Goal: Transaction & Acquisition: Book appointment/travel/reservation

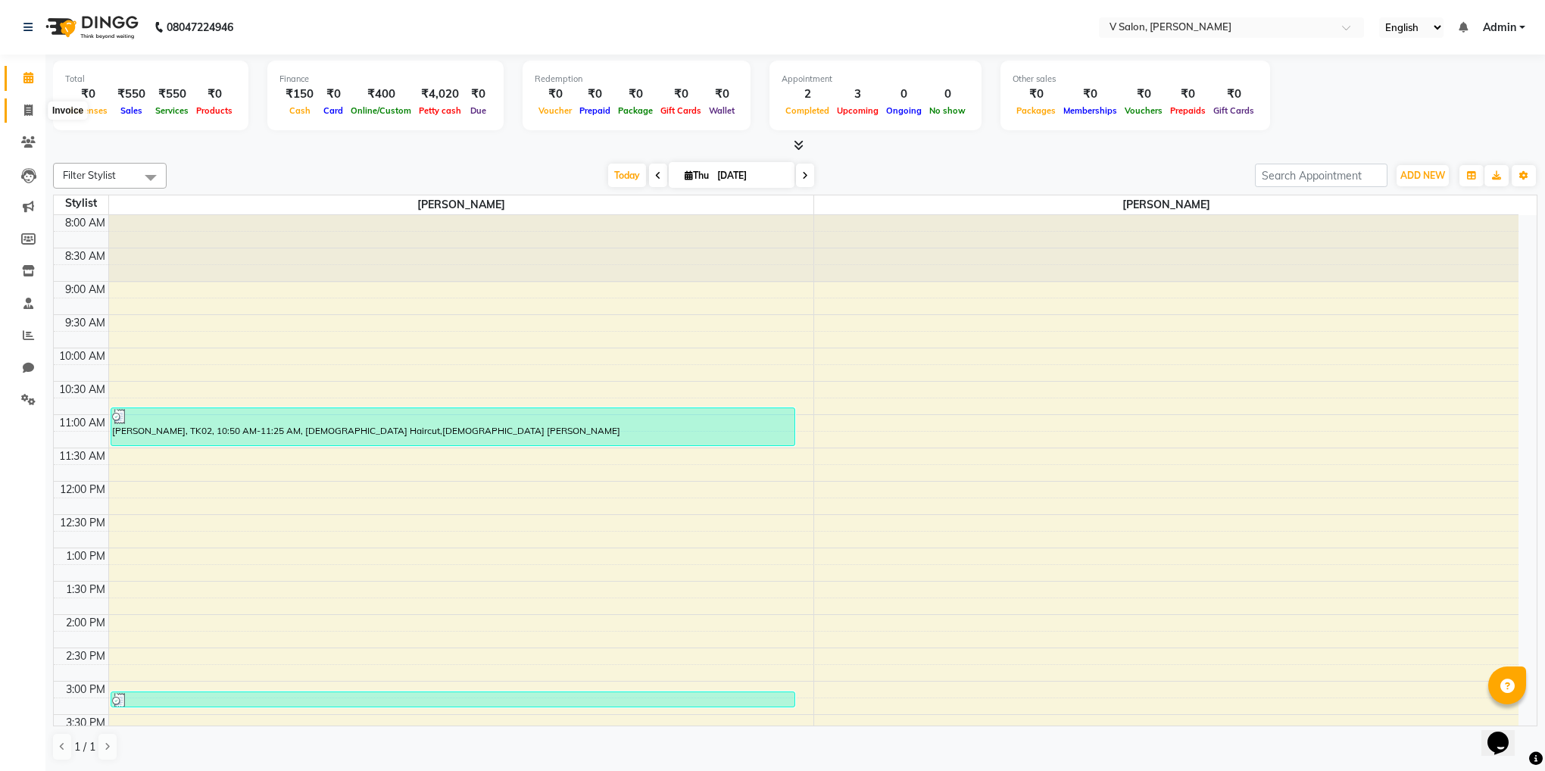
click at [19, 111] on span at bounding box center [28, 110] width 27 height 17
select select "8434"
select select "service"
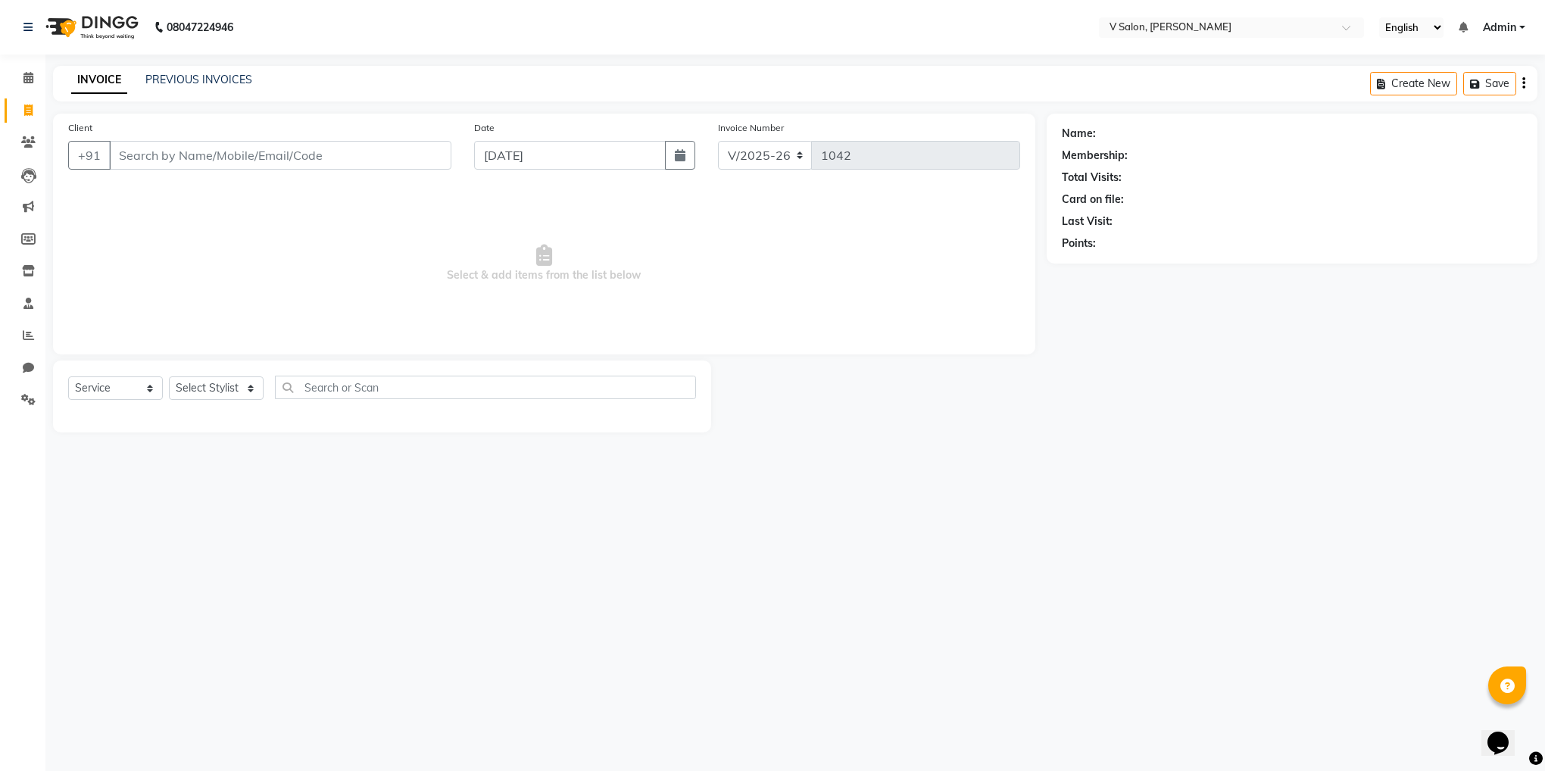
click at [184, 148] on input "Client" at bounding box center [280, 155] width 342 height 29
type input "NALINI"
click at [409, 152] on span "Add Client" at bounding box center [412, 155] width 60 height 15
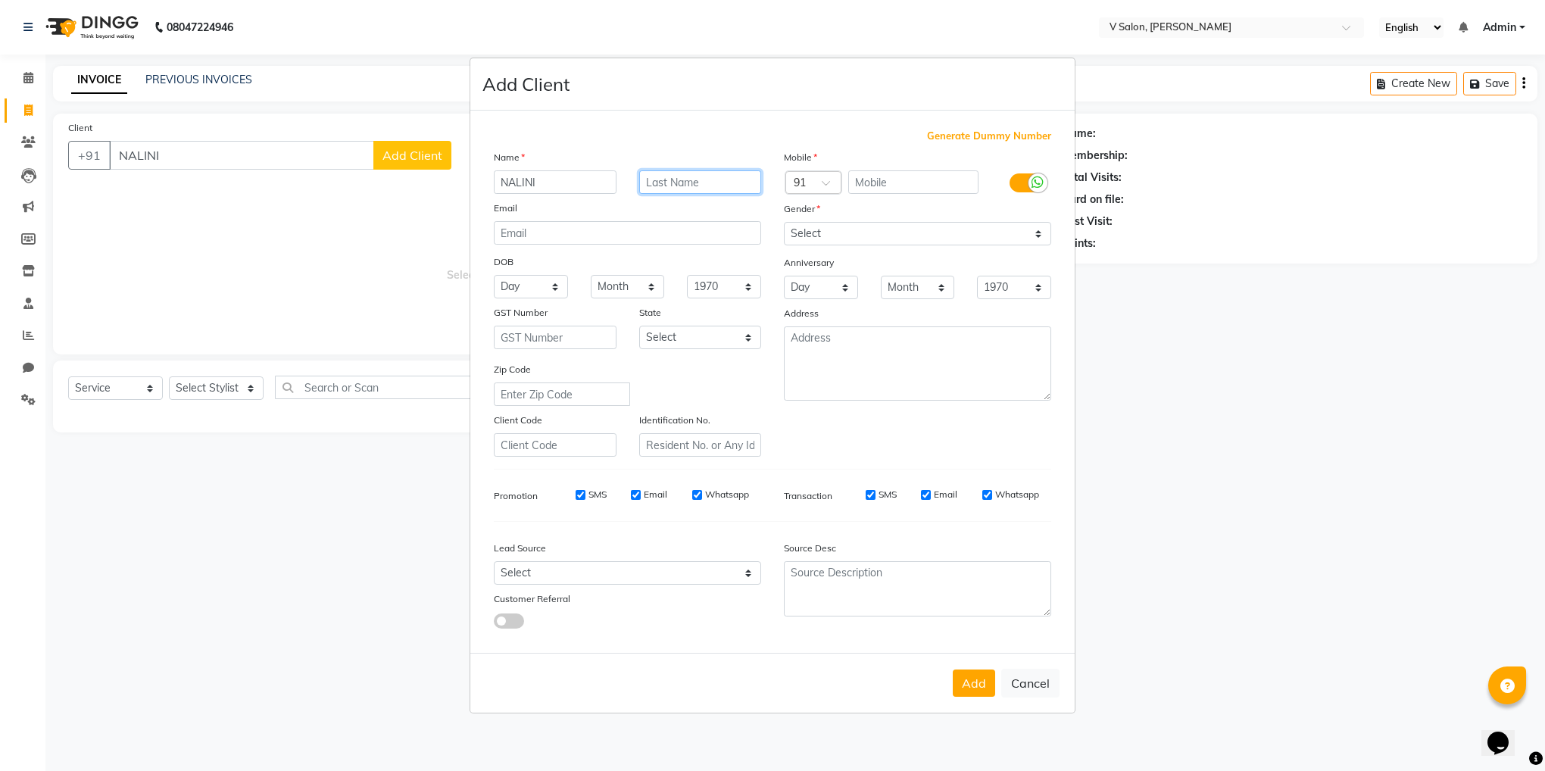
click at [689, 177] on input "text" at bounding box center [700, 181] width 123 height 23
type input "NK"
click at [873, 178] on input "text" at bounding box center [913, 181] width 131 height 23
type input "7574059694"
click at [905, 234] on select "Select [DEMOGRAPHIC_DATA] [DEMOGRAPHIC_DATA] Other Prefer Not To Say" at bounding box center [917, 233] width 267 height 23
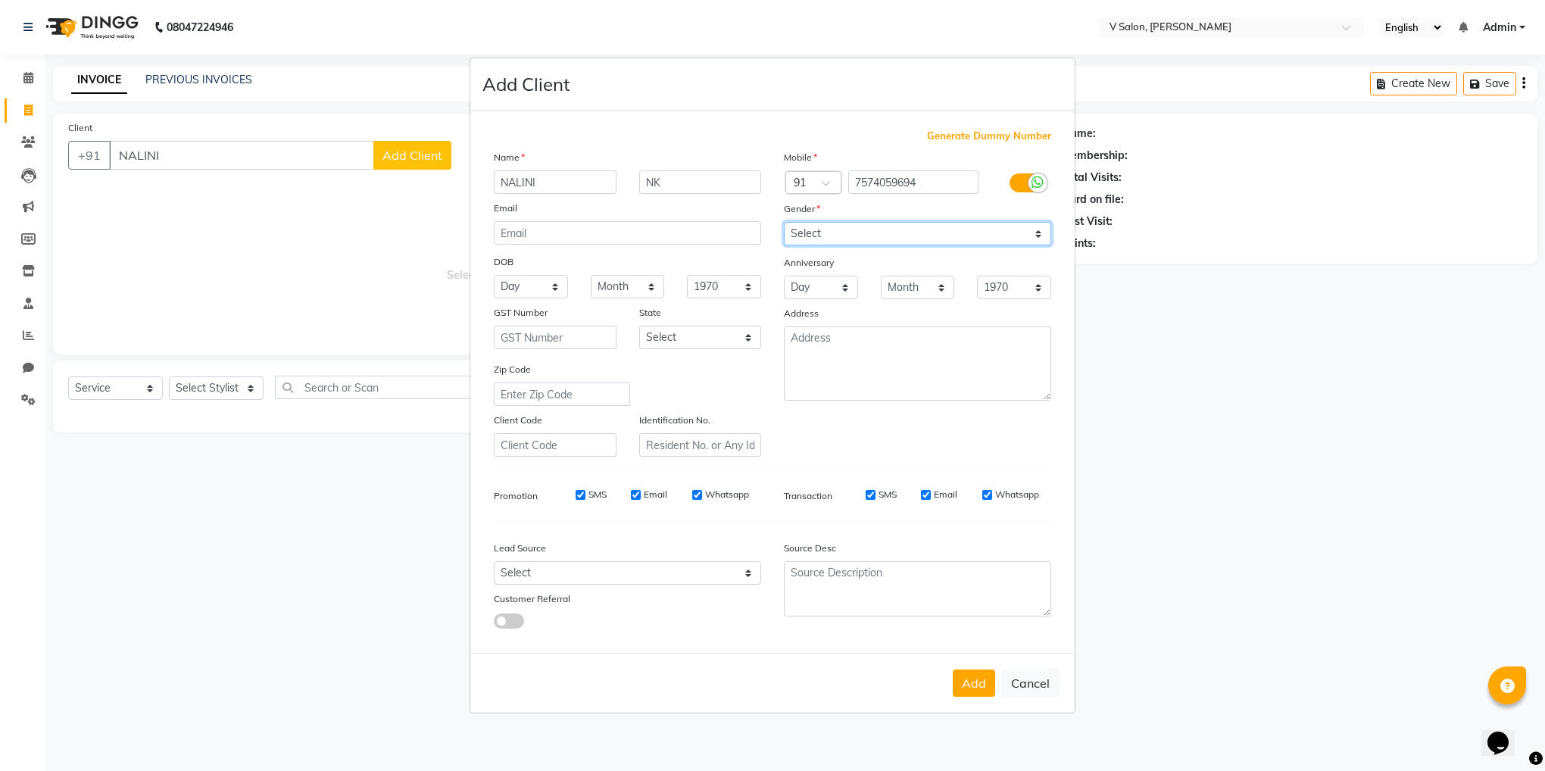
click at [784, 223] on select "Select [DEMOGRAPHIC_DATA] [DEMOGRAPHIC_DATA] Other Prefer Not To Say" at bounding box center [917, 233] width 267 height 23
click at [870, 225] on select "Select [DEMOGRAPHIC_DATA] [DEMOGRAPHIC_DATA] Other Prefer Not To Say" at bounding box center [917, 233] width 267 height 23
select select "[DEMOGRAPHIC_DATA]"
click at [784, 223] on select "Select [DEMOGRAPHIC_DATA] [DEMOGRAPHIC_DATA] Other Prefer Not To Say" at bounding box center [917, 233] width 267 height 23
click at [961, 685] on button "Add" at bounding box center [974, 682] width 42 height 27
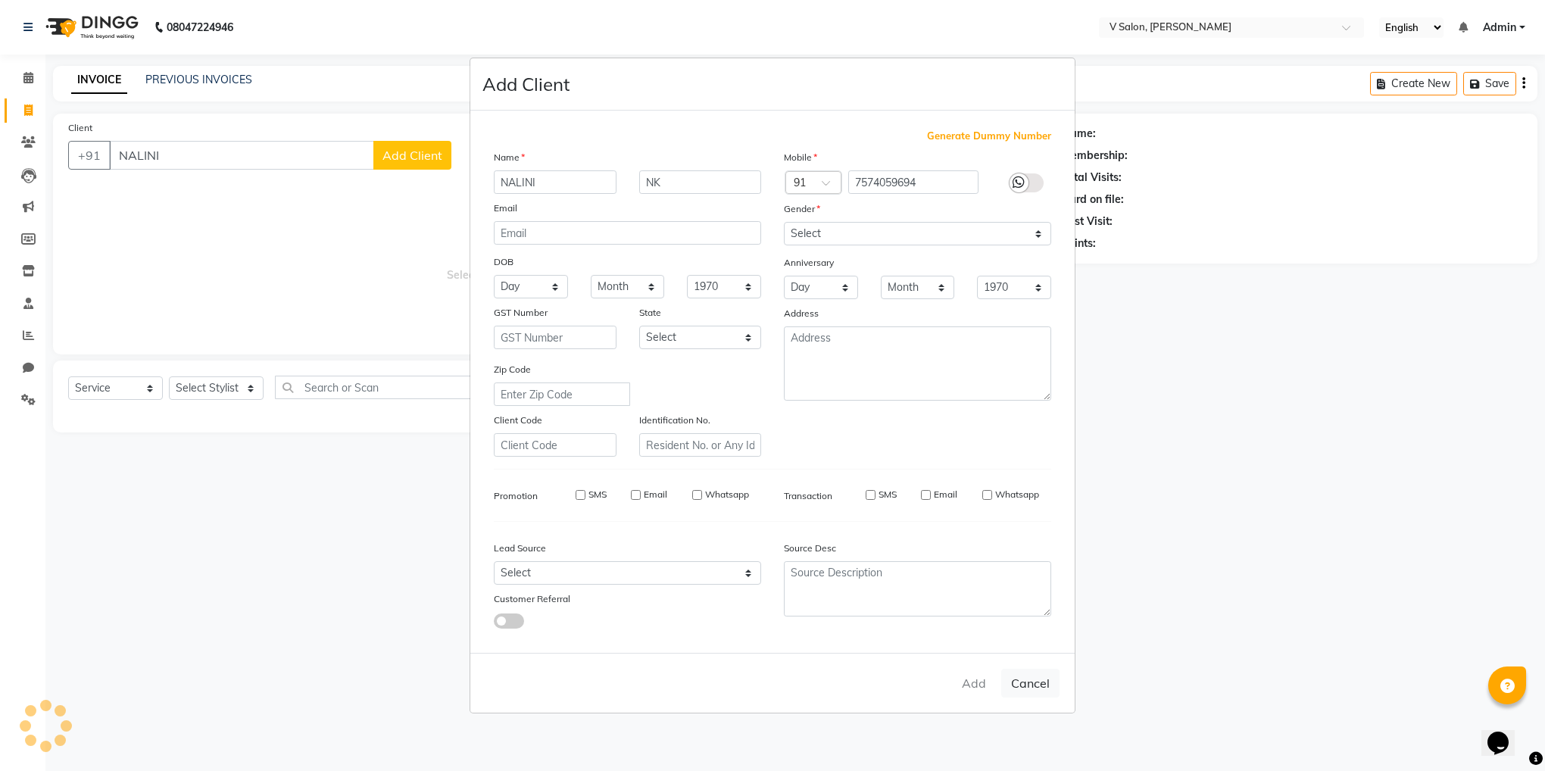
type input "7574059694"
select select
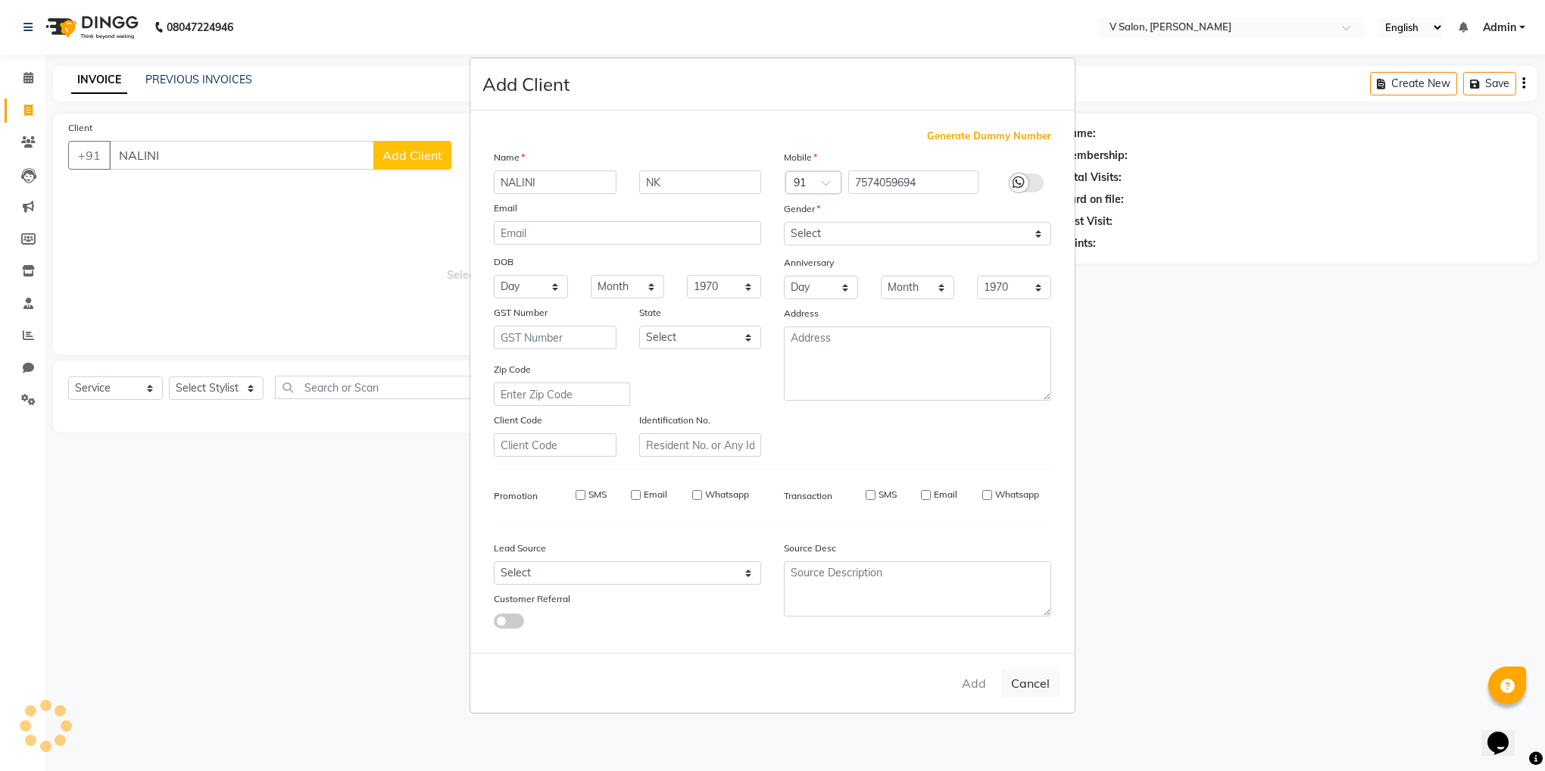
select select
checkbox input "false"
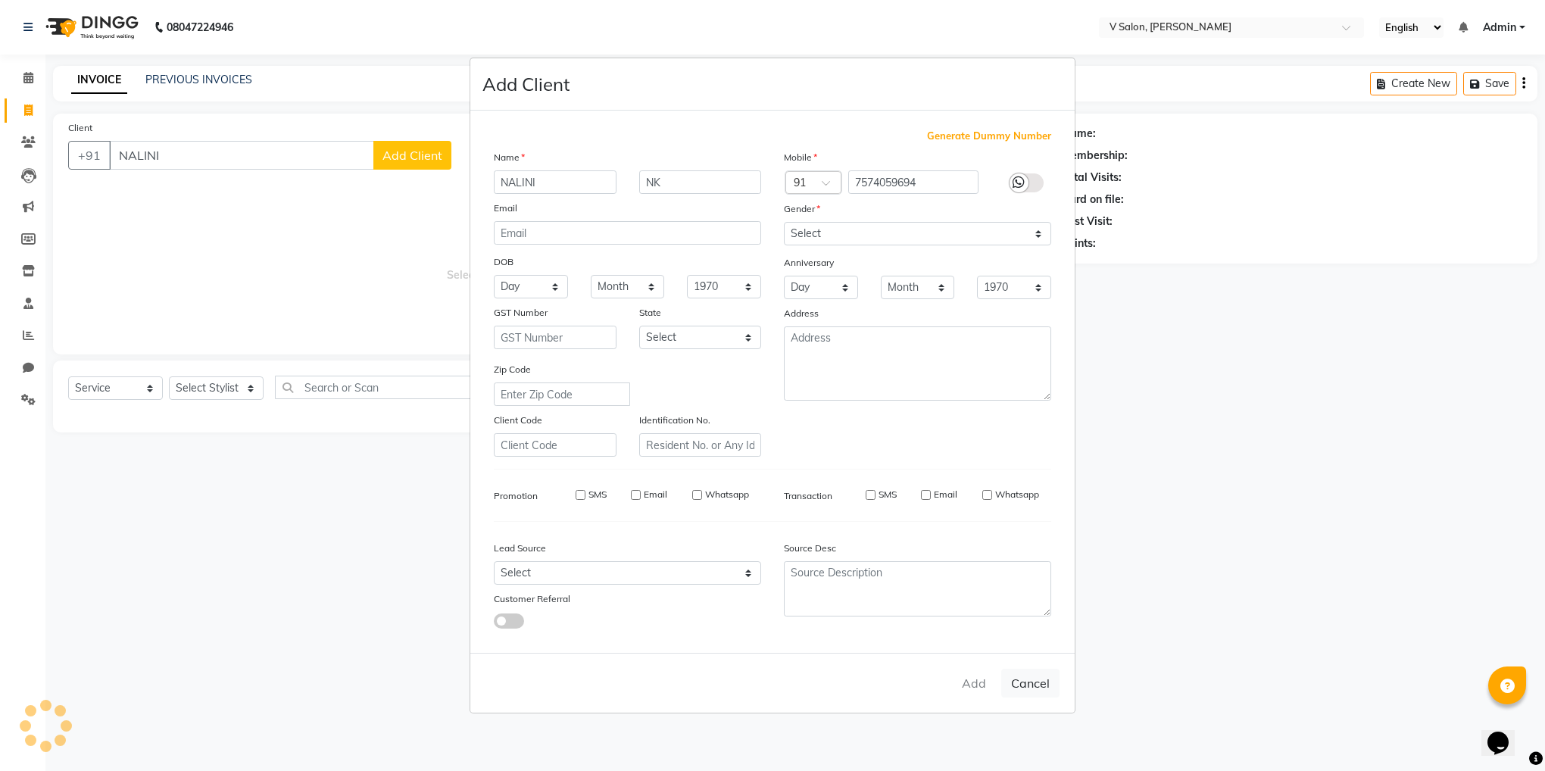
checkbox input "false"
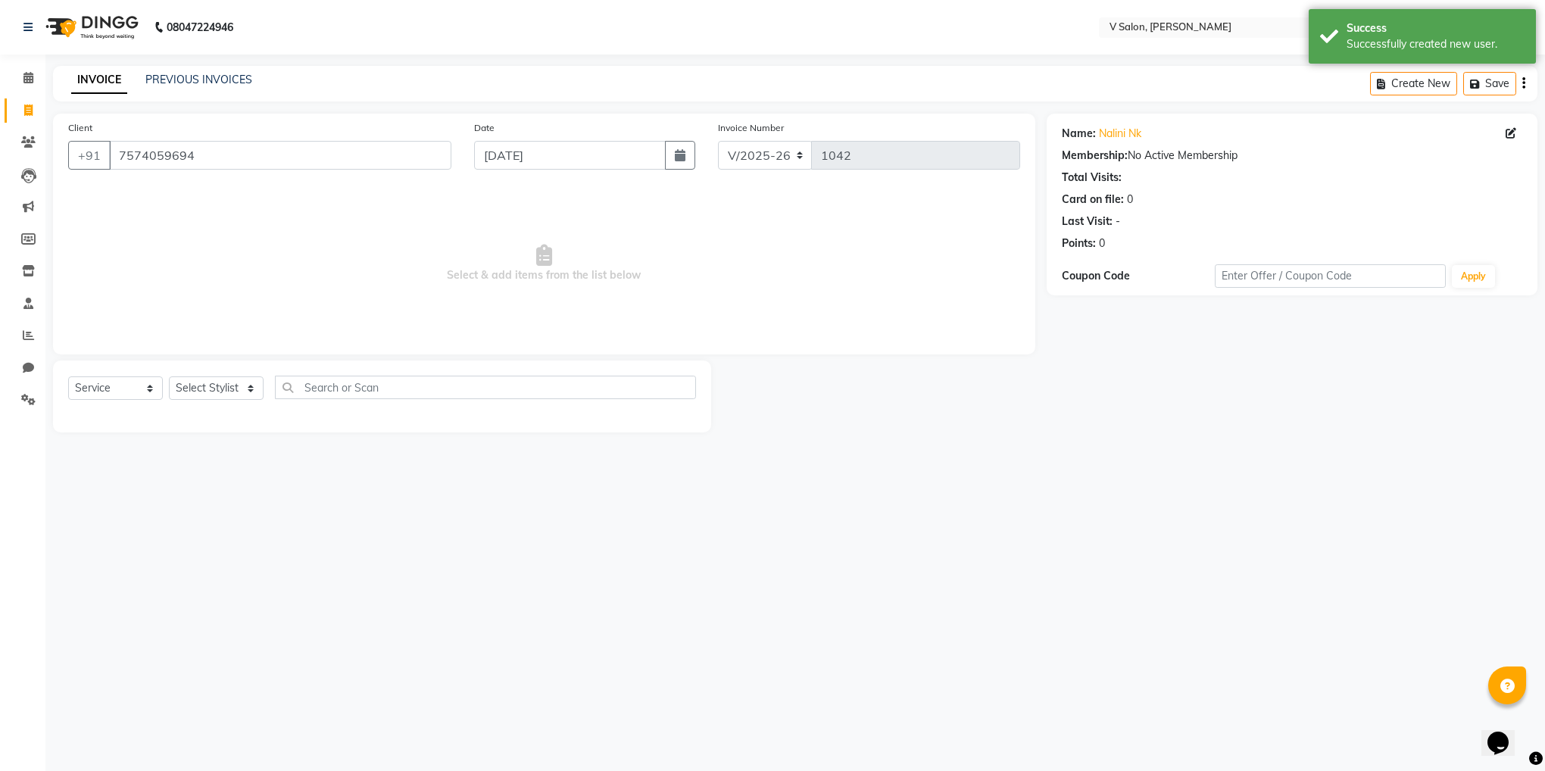
click at [216, 376] on div "Select Service Product Membership Package Voucher Prepaid Gift Card Select Styl…" at bounding box center [382, 394] width 628 height 36
click at [242, 389] on select "Select Stylist [PERSON_NAME] vishal nai" at bounding box center [216, 387] width 95 height 23
select select "81550"
click at [169, 377] on select "Select Stylist [PERSON_NAME] vishal nai" at bounding box center [216, 387] width 95 height 23
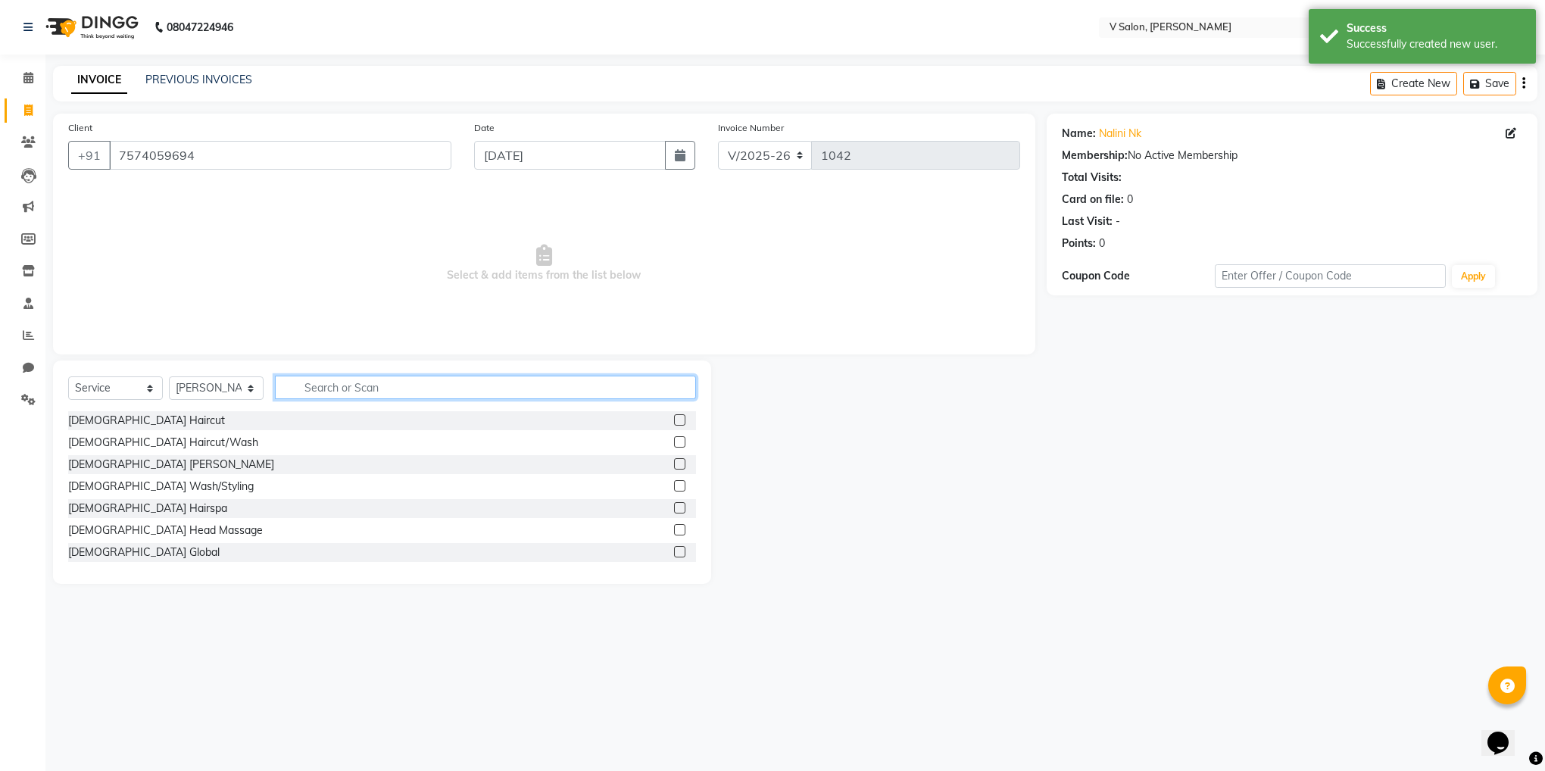
click at [535, 385] on input "text" at bounding box center [485, 387] width 421 height 23
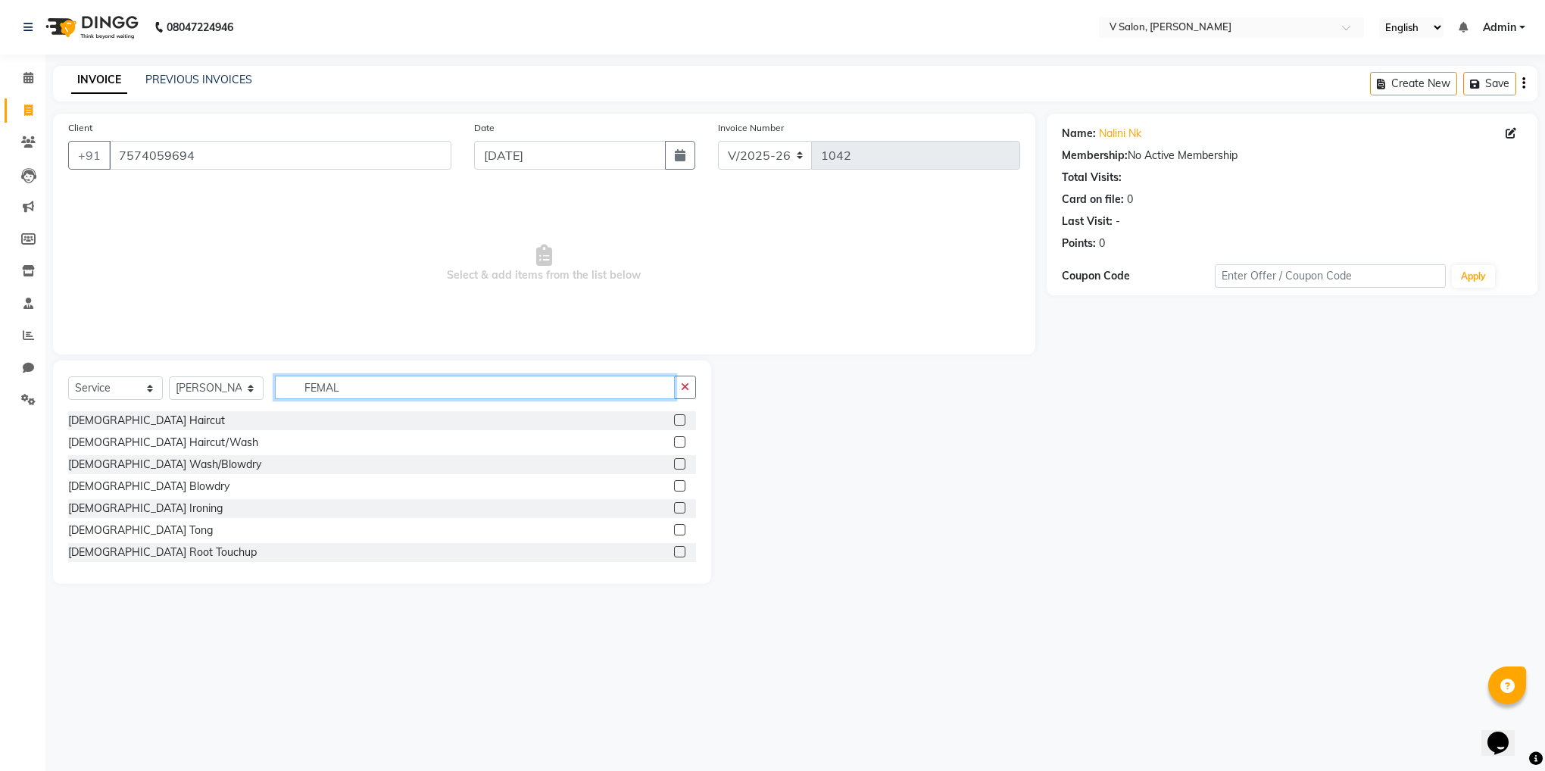
type input "FEMAL"
click at [674, 420] on label at bounding box center [679, 419] width 11 height 11
click at [674, 420] on input "checkbox" at bounding box center [679, 421] width 10 height 10
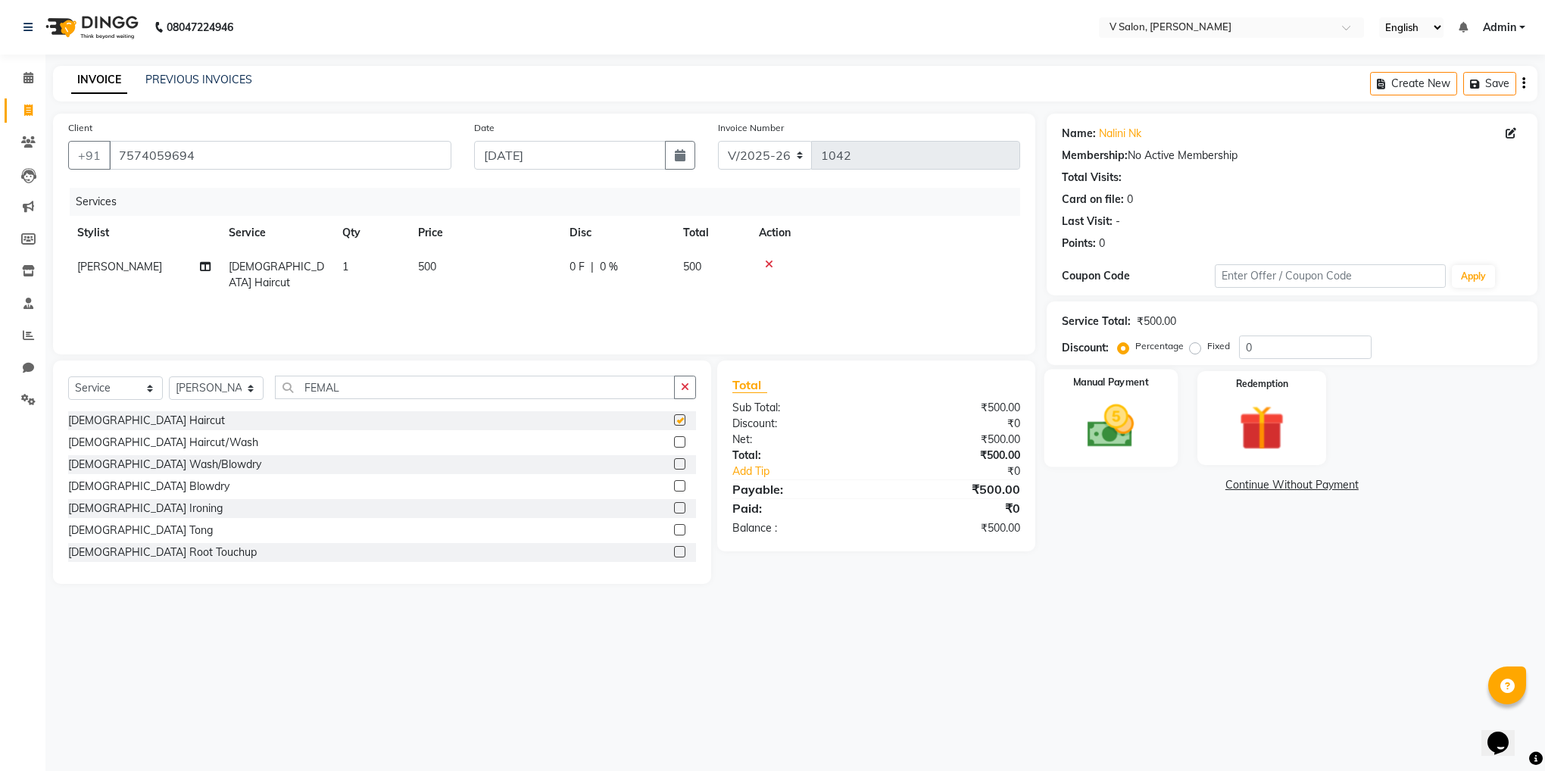
checkbox input "false"
click at [1207, 348] on label "Fixed" at bounding box center [1218, 346] width 23 height 14
click at [1193, 348] on input "Fixed" at bounding box center [1198, 346] width 11 height 11
radio input "true"
click at [1264, 346] on input "0" at bounding box center [1305, 346] width 133 height 23
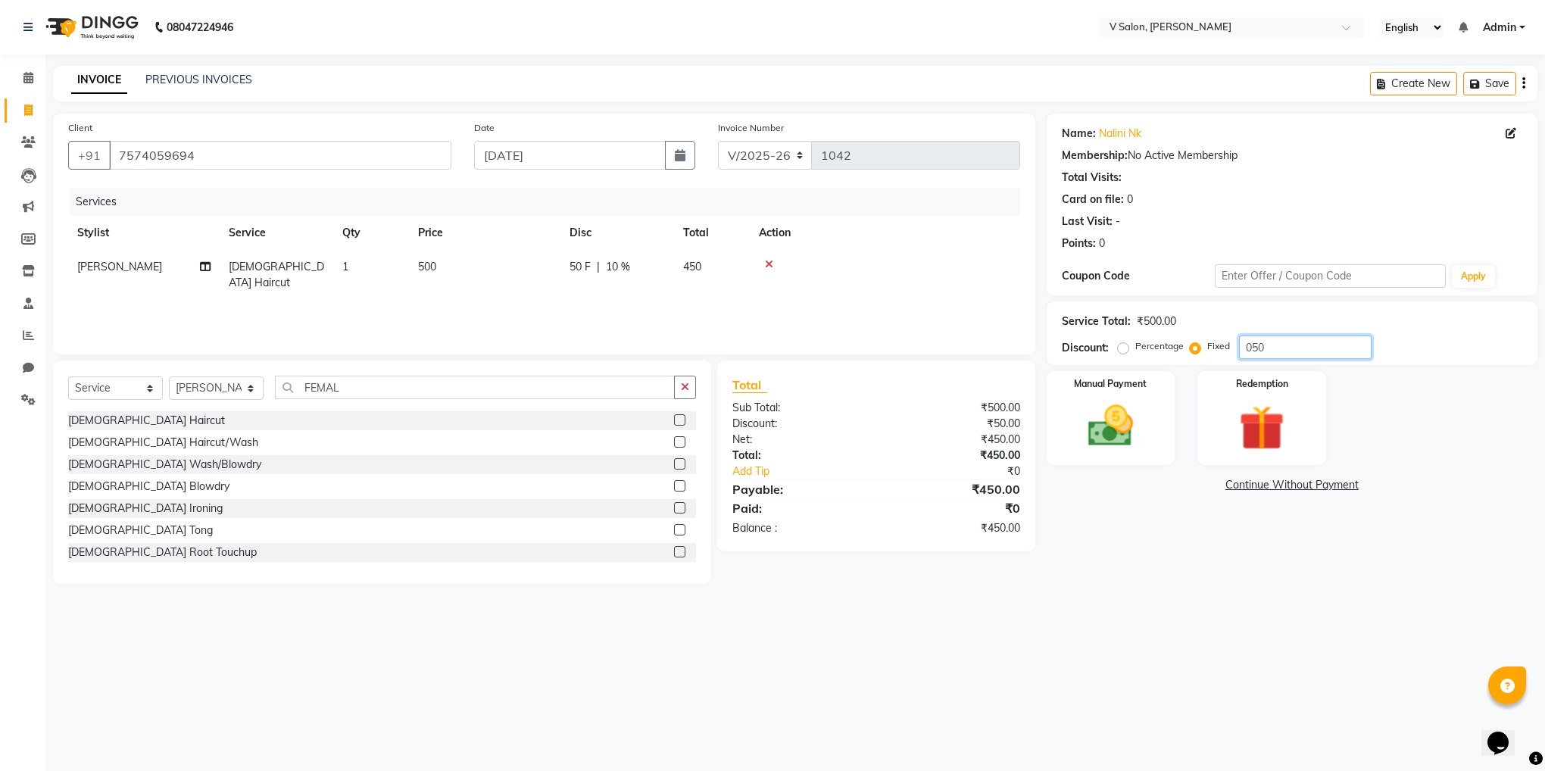
type input "050"
click at [769, 264] on icon at bounding box center [769, 264] width 8 height 11
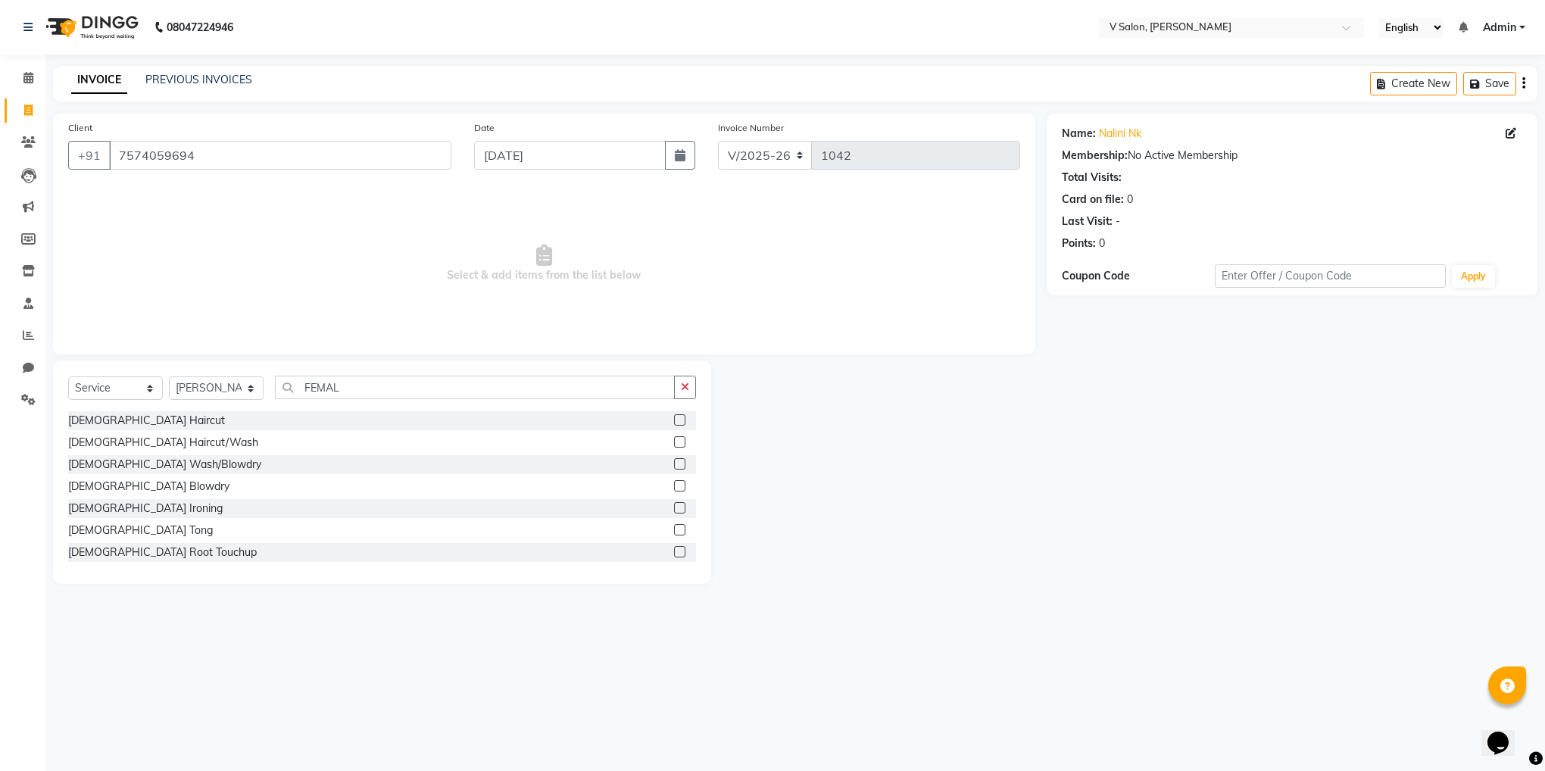
click at [674, 444] on label at bounding box center [679, 441] width 11 height 11
click at [674, 444] on input "checkbox" at bounding box center [679, 443] width 10 height 10
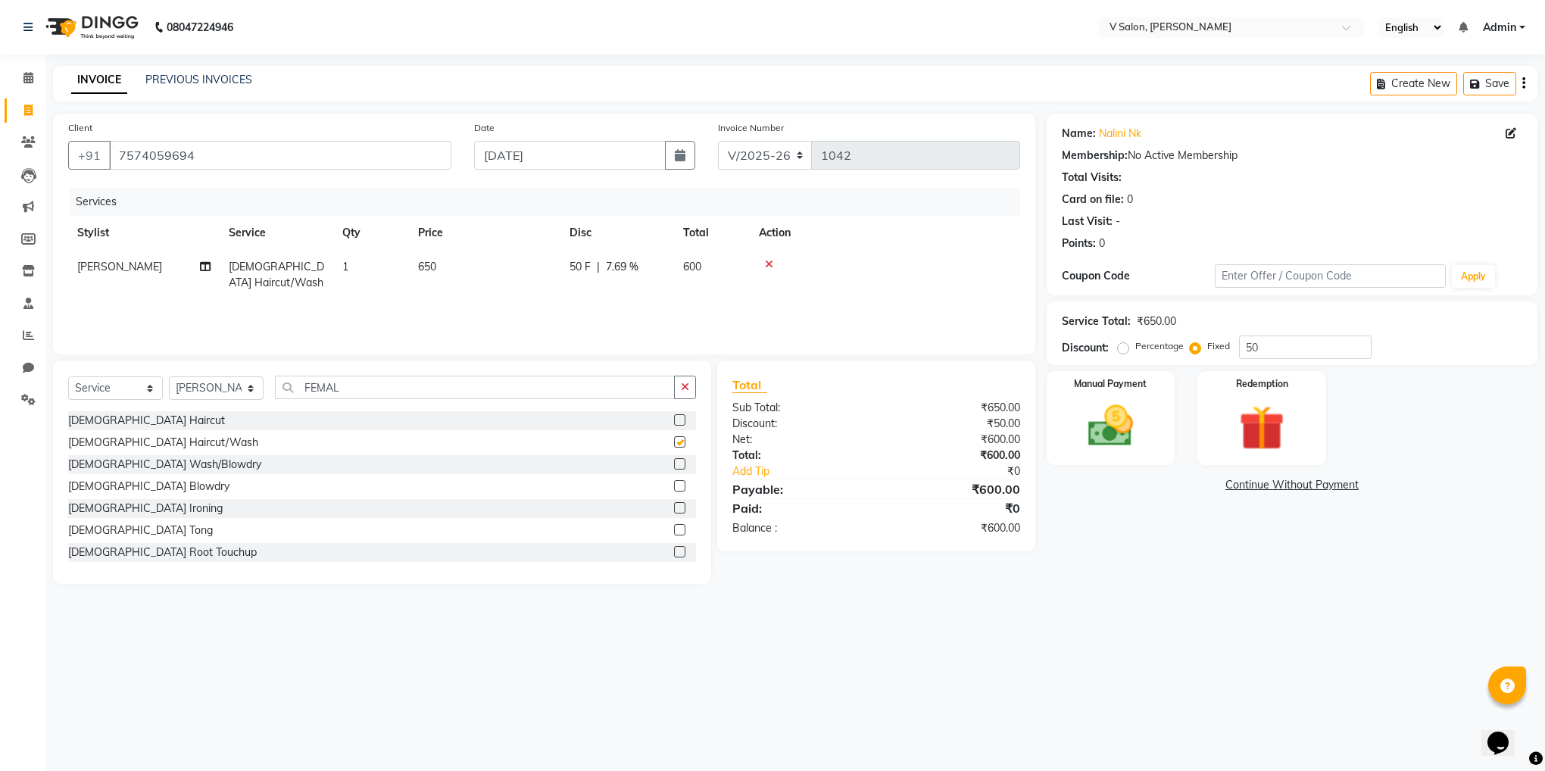
checkbox input "false"
click at [1263, 345] on input "50" at bounding box center [1305, 346] width 133 height 23
type input "5"
type input "200"
click at [1109, 543] on div "Name: [PERSON_NAME] Nk Membership: No Active Membership Total Visits: Card on f…" at bounding box center [1298, 349] width 502 height 470
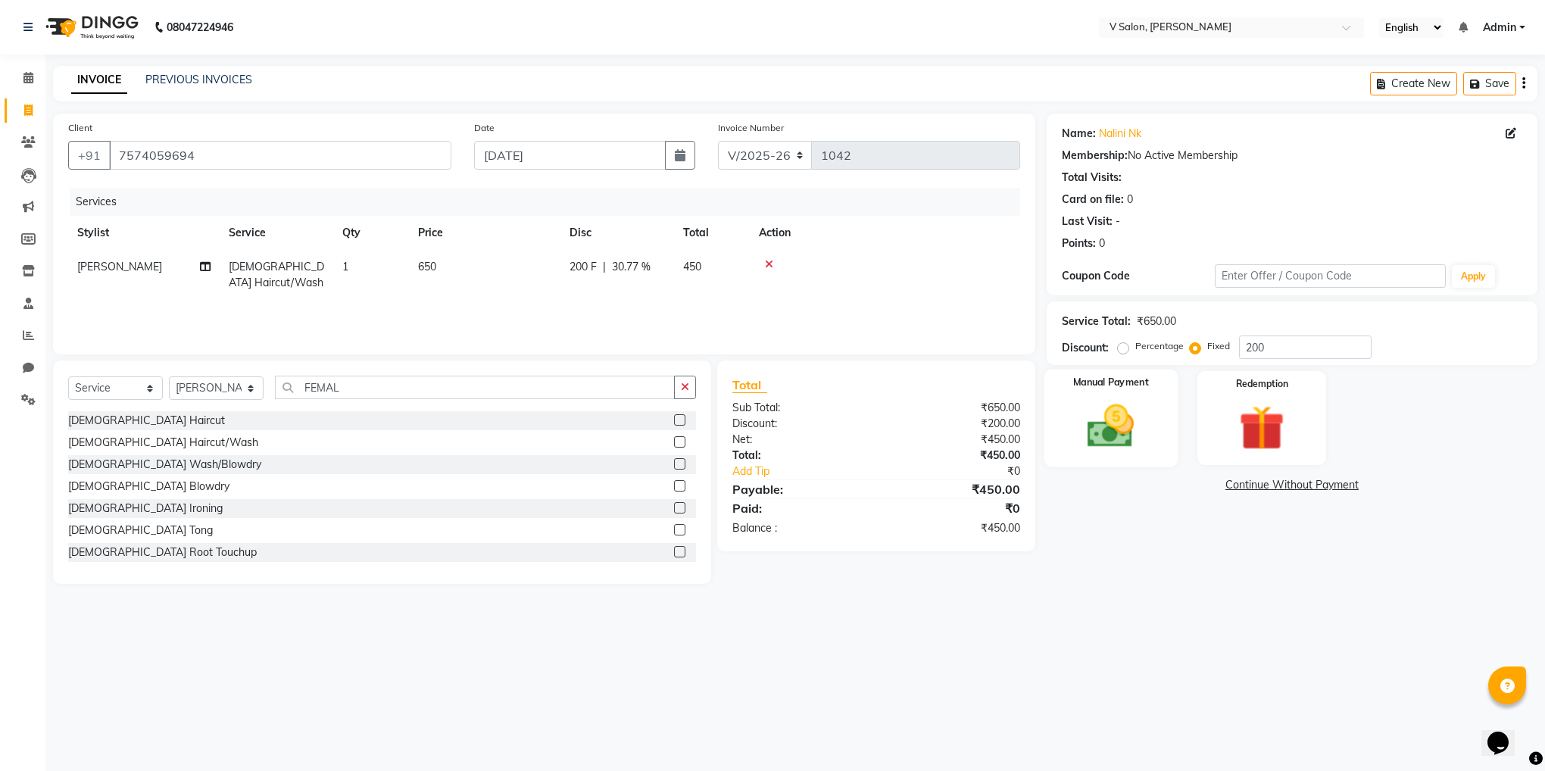
click at [1140, 414] on img at bounding box center [1110, 426] width 76 height 55
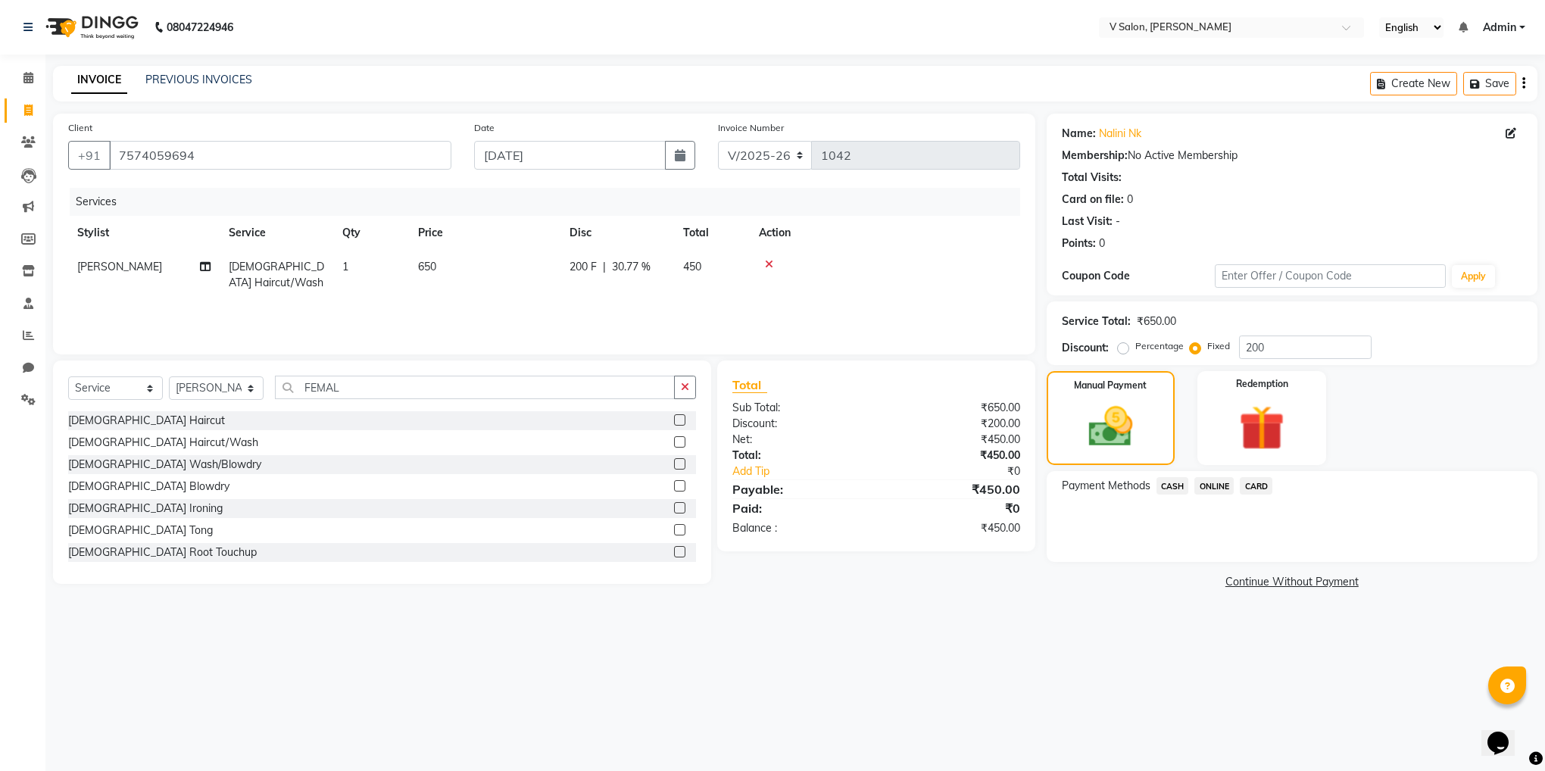
click at [1216, 486] on span "ONLINE" at bounding box center [1213, 485] width 39 height 17
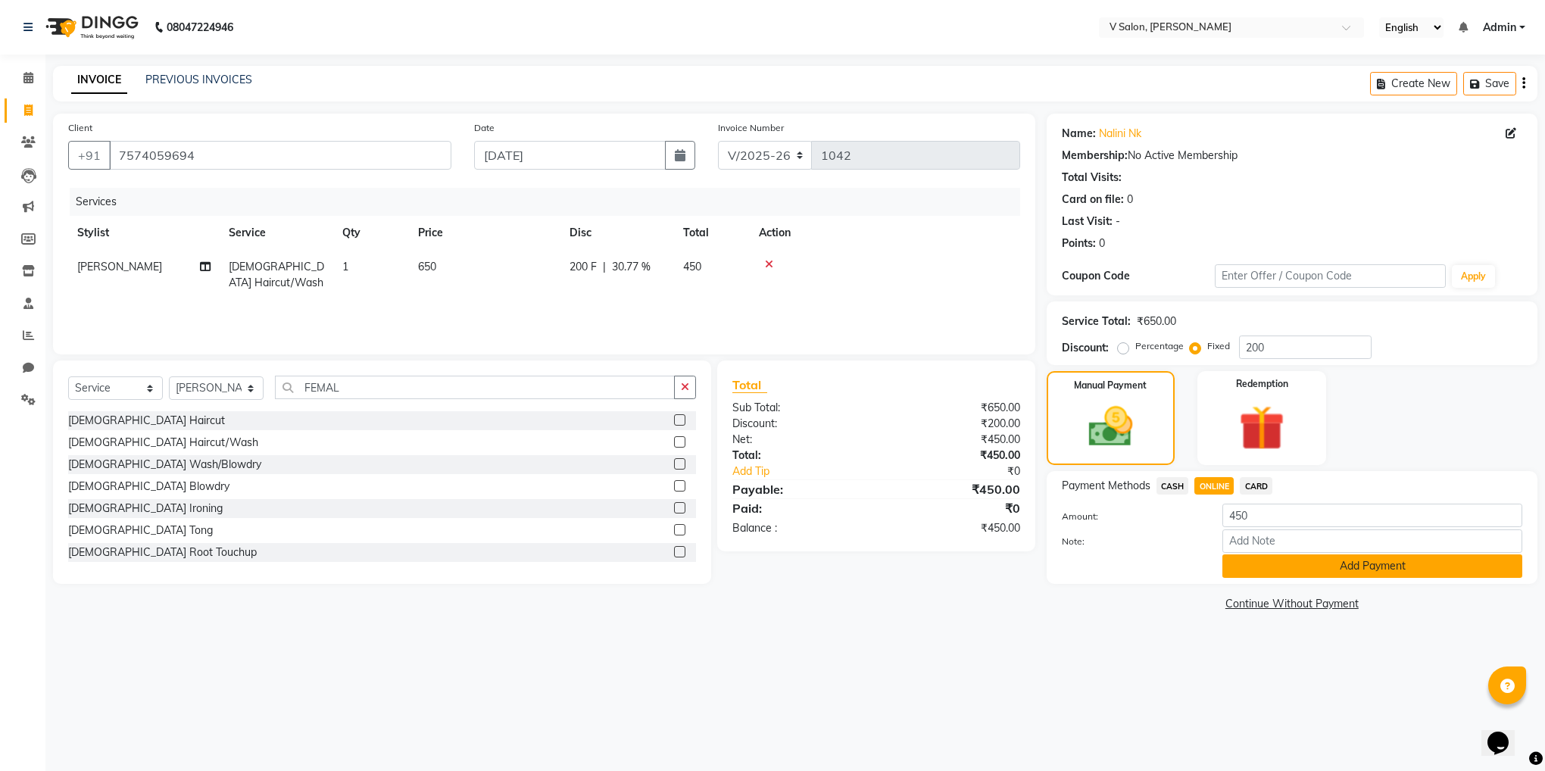
click at [1243, 561] on button "Add Payment" at bounding box center [1372, 565] width 300 height 23
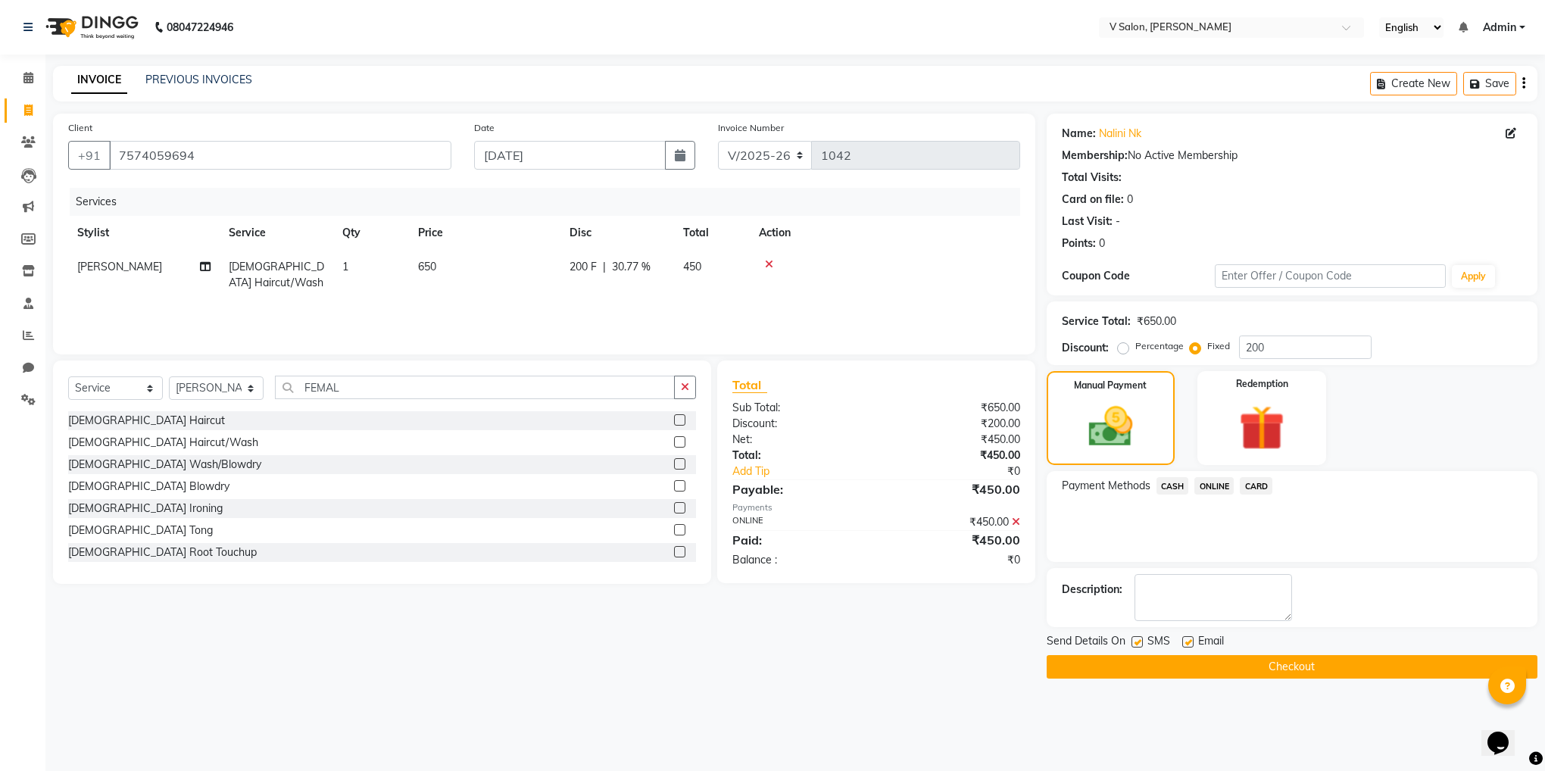
click at [1134, 647] on label at bounding box center [1136, 641] width 11 height 11
click at [1134, 647] on input "checkbox" at bounding box center [1136, 643] width 10 height 10
checkbox input "false"
click at [1189, 647] on label at bounding box center [1187, 641] width 11 height 11
click at [1189, 647] on input "checkbox" at bounding box center [1187, 643] width 10 height 10
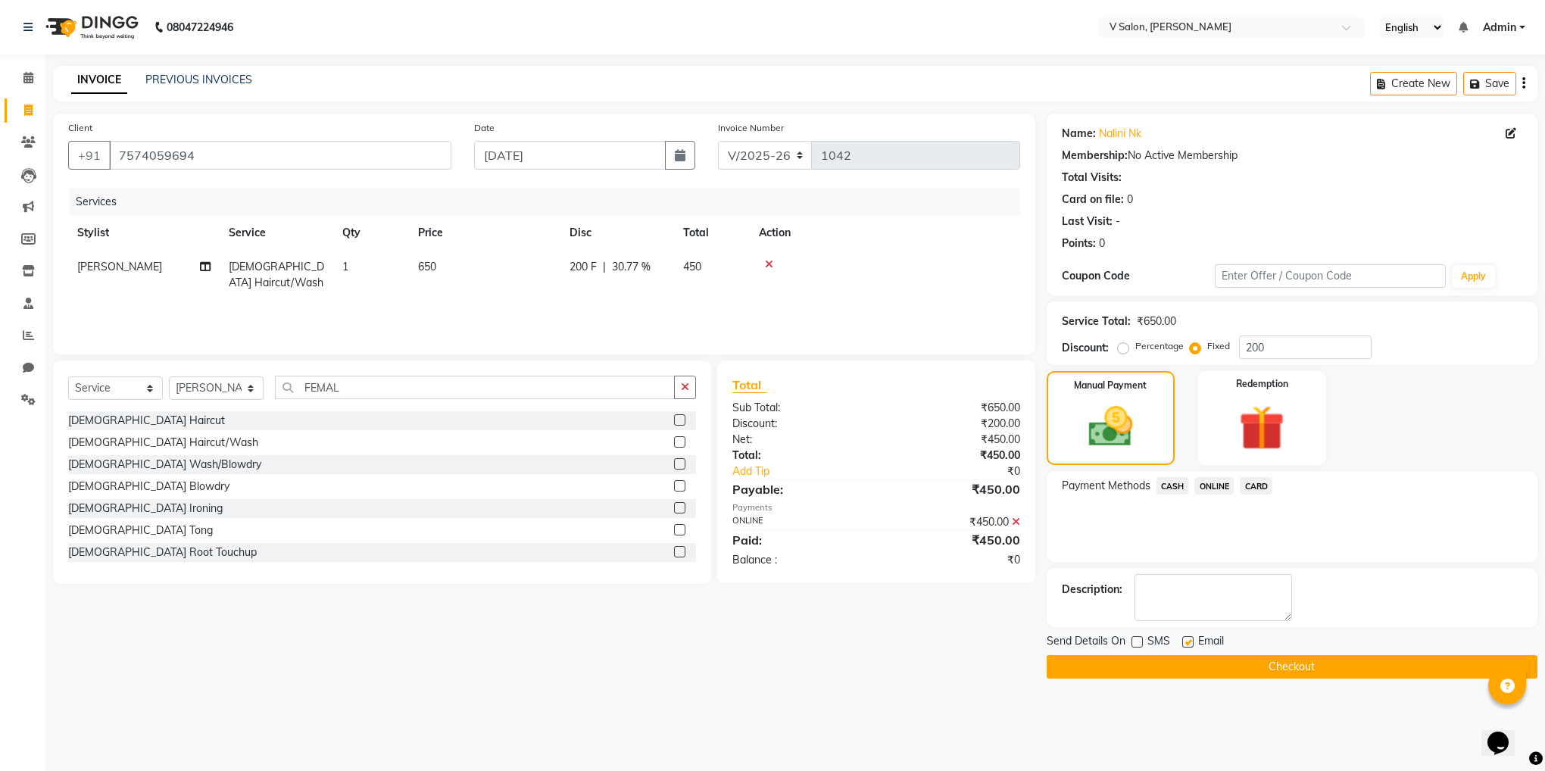
checkbox input "false"
click at [1193, 666] on button "Checkout" at bounding box center [1292, 666] width 491 height 23
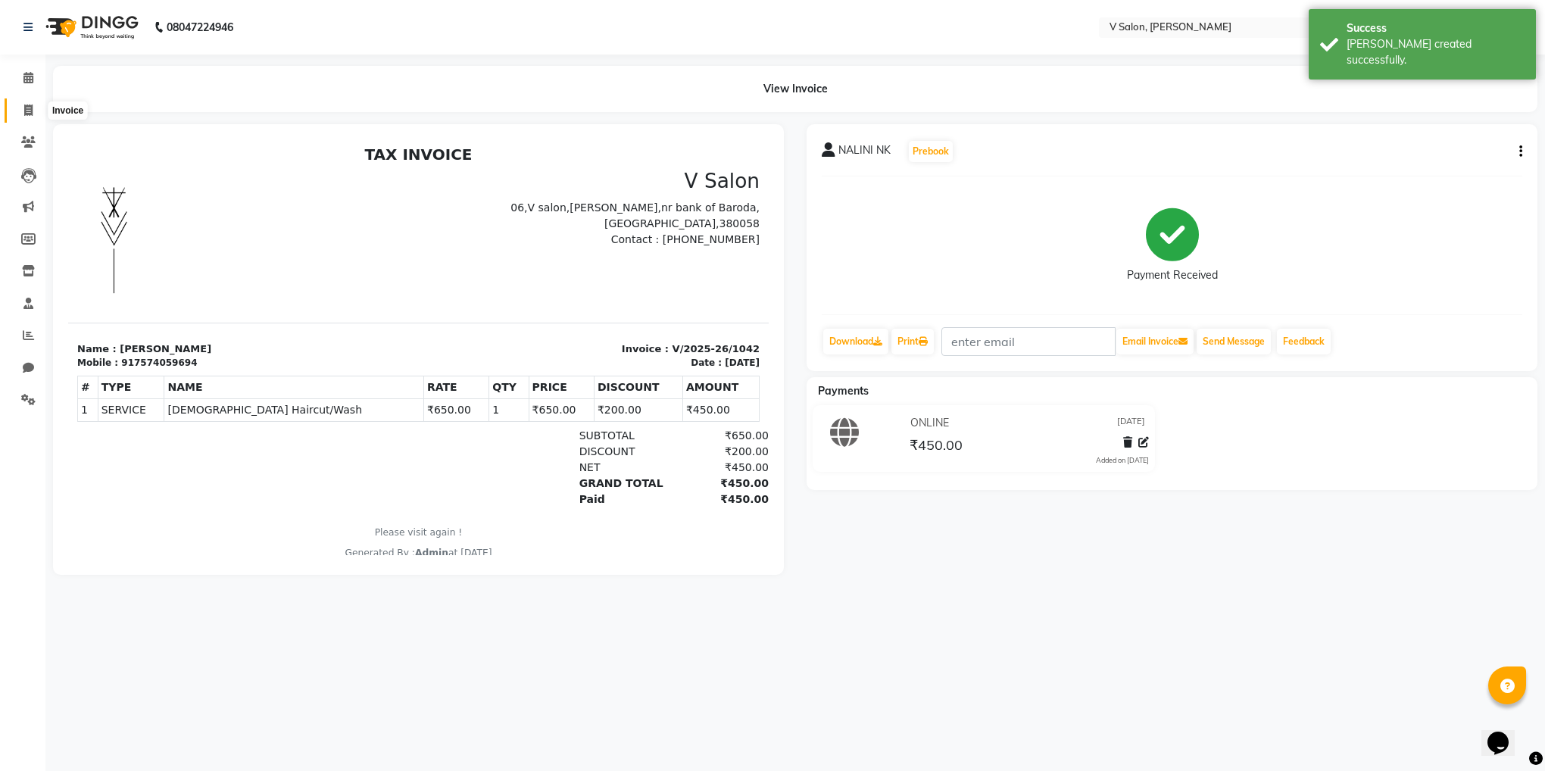
click at [21, 107] on span at bounding box center [28, 110] width 27 height 17
select select "service"
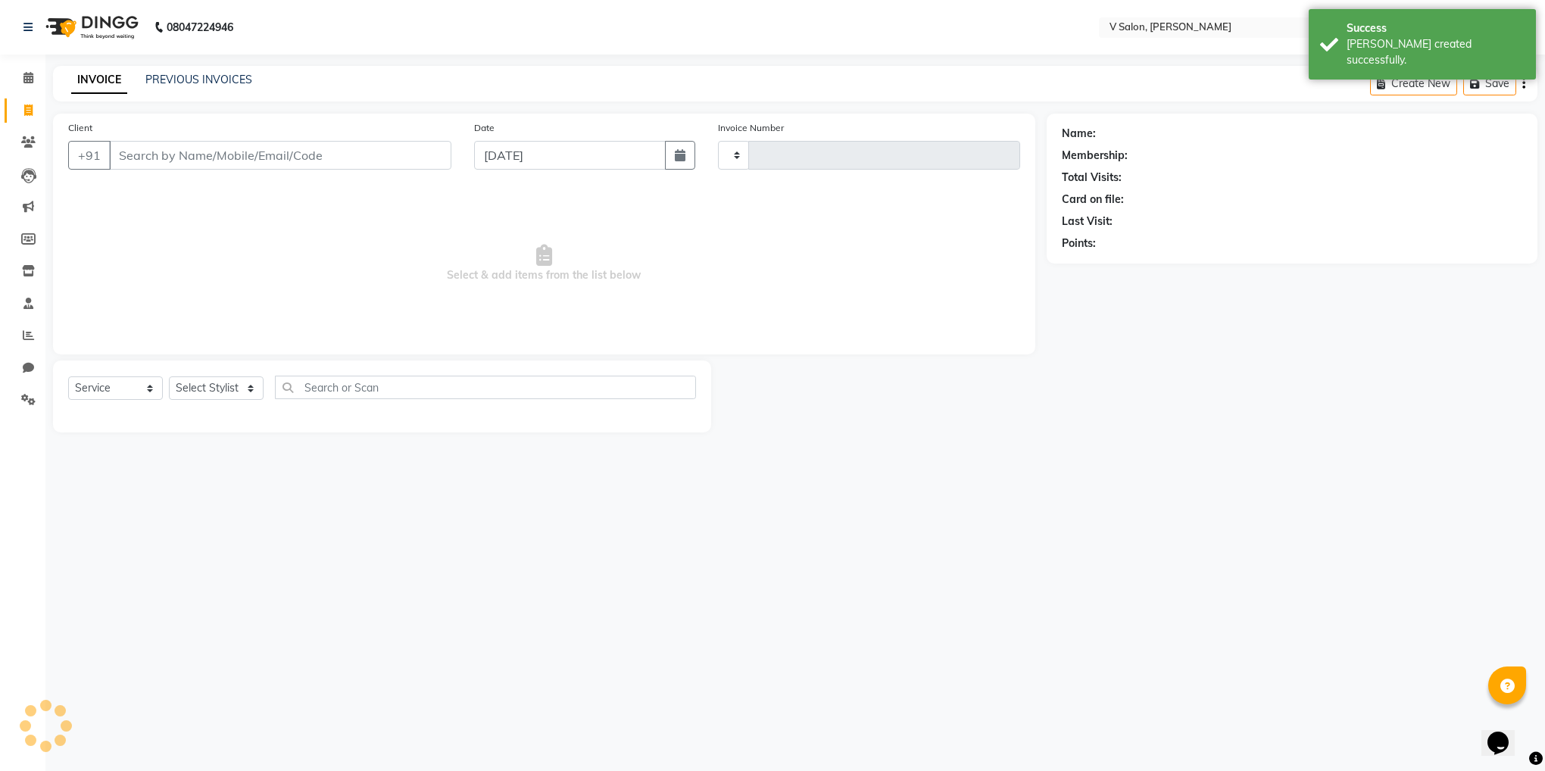
type input "1043"
select select "8434"
click at [332, 167] on input "Client" at bounding box center [280, 155] width 342 height 29
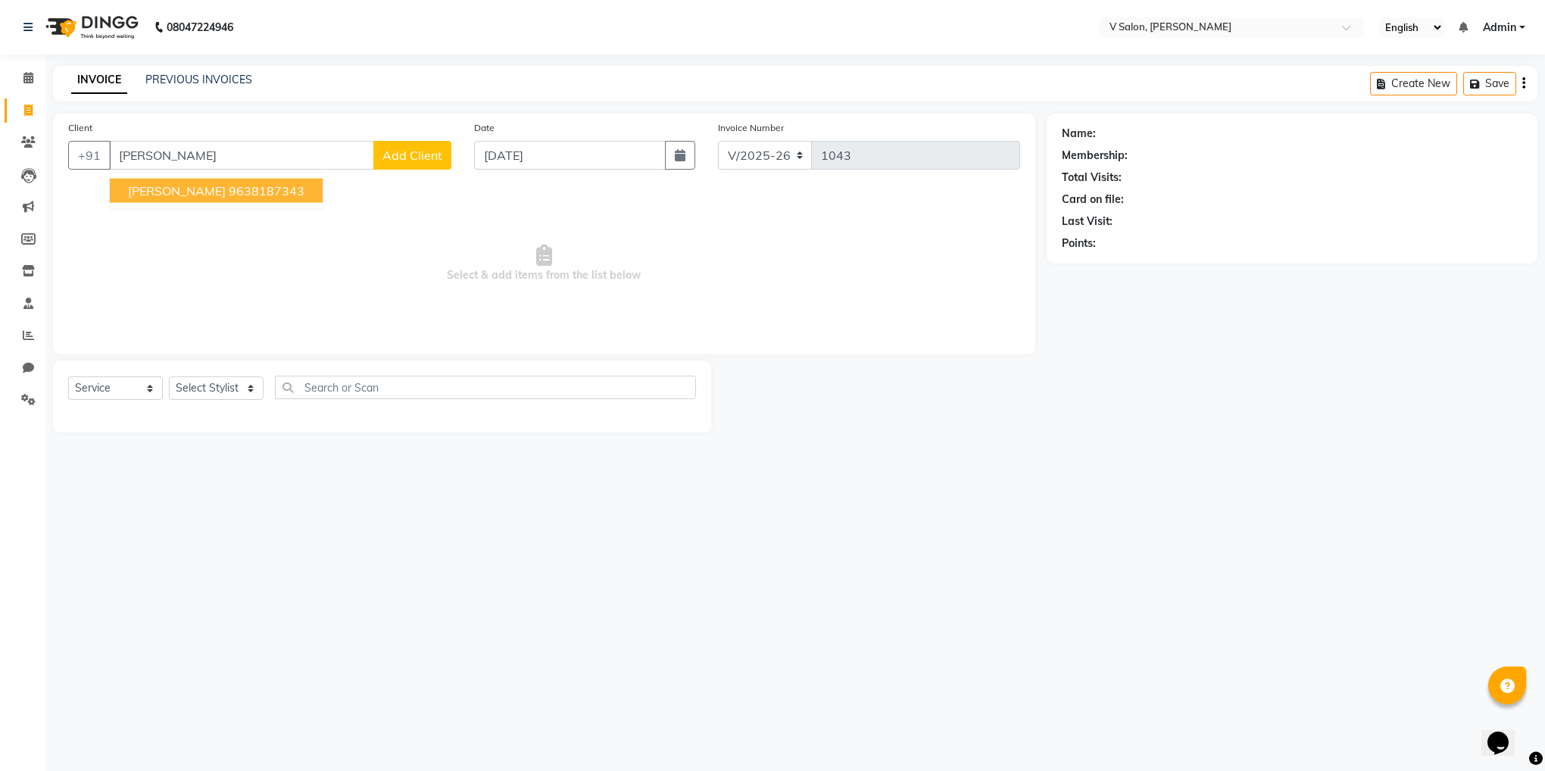
click at [229, 191] on ngb-highlight "9638187343" at bounding box center [267, 190] width 76 height 15
type input "9638187343"
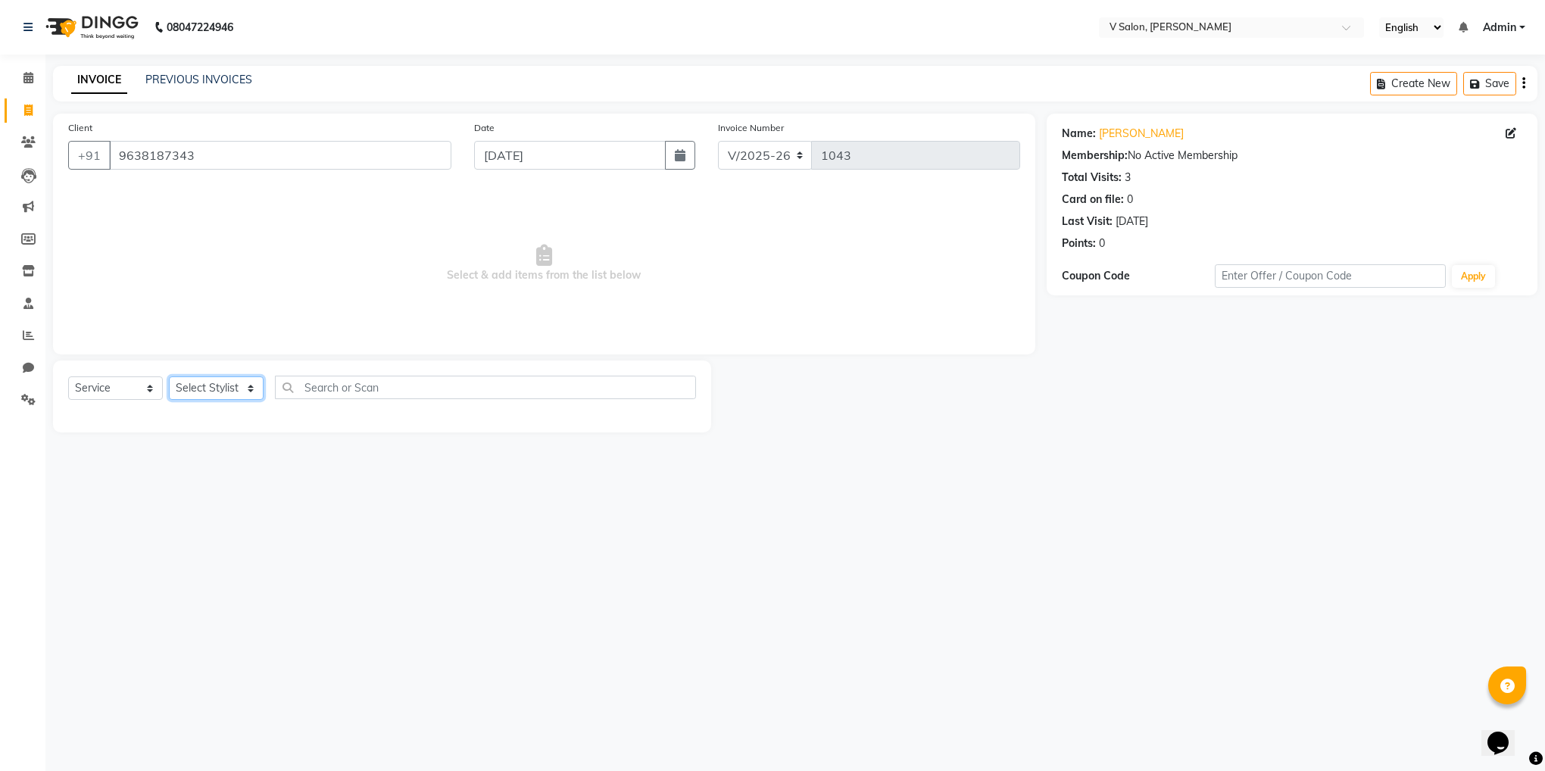
click at [218, 395] on select "Select Stylist [PERSON_NAME] vishal nai" at bounding box center [216, 387] width 95 height 23
select select "81550"
click at [169, 377] on select "Select Stylist [PERSON_NAME] vishal nai" at bounding box center [216, 387] width 95 height 23
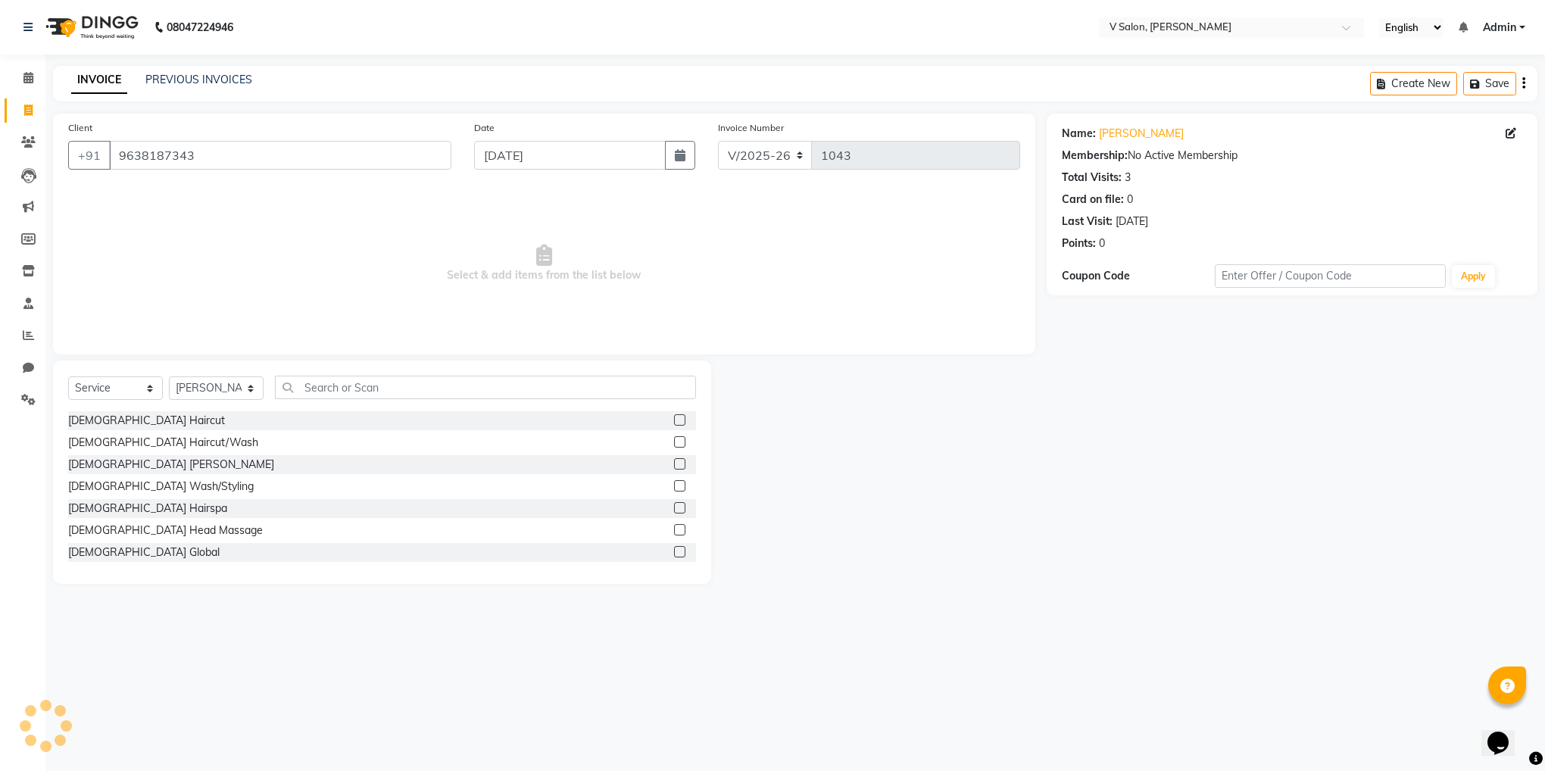
click at [654, 423] on div "[DEMOGRAPHIC_DATA] Haircut" at bounding box center [382, 420] width 628 height 19
click at [674, 420] on label at bounding box center [679, 419] width 11 height 11
click at [674, 420] on input "checkbox" at bounding box center [679, 421] width 10 height 10
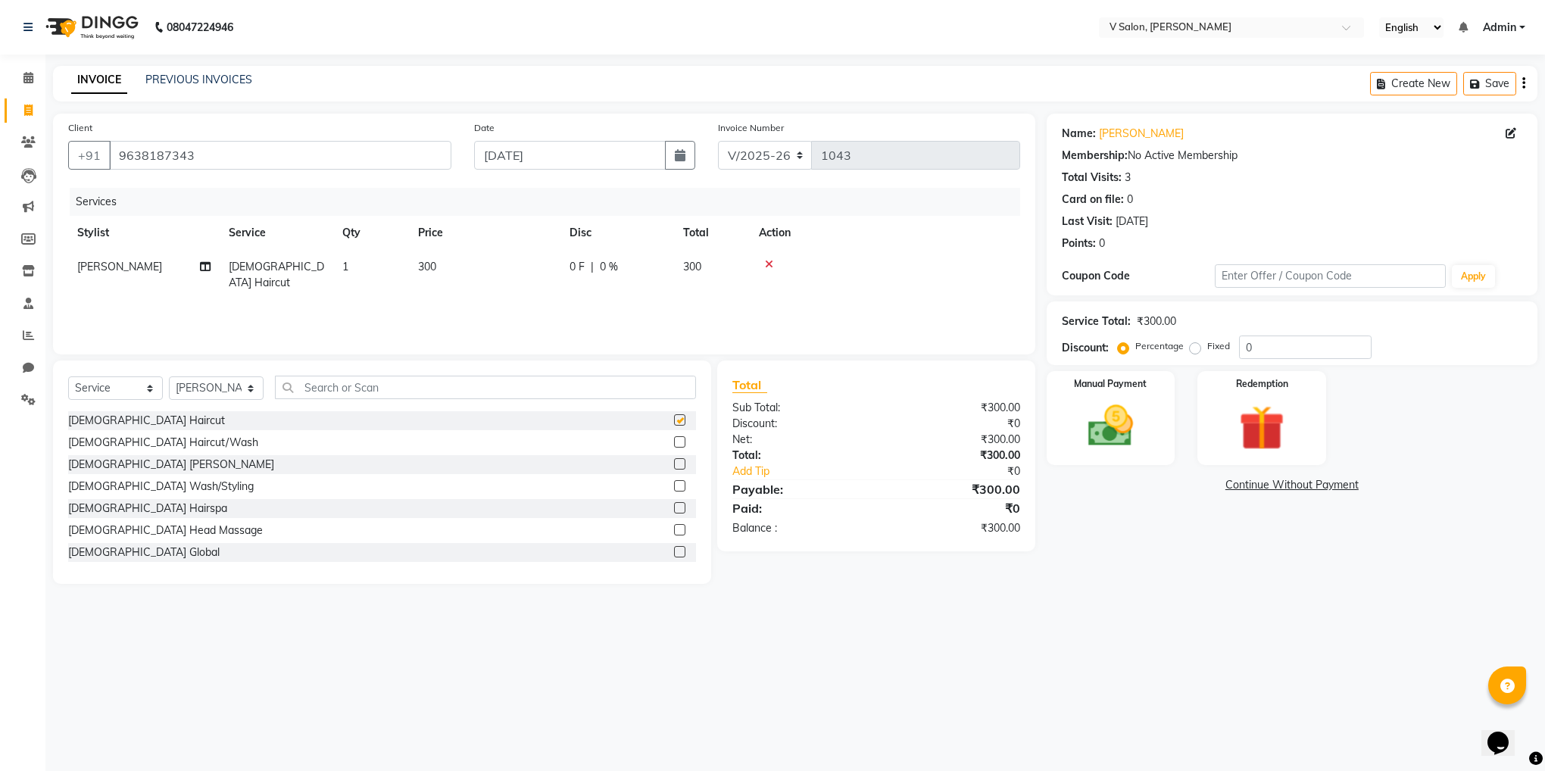
checkbox input "false"
click at [674, 464] on label at bounding box center [679, 463] width 11 height 11
click at [674, 464] on input "checkbox" at bounding box center [679, 465] width 10 height 10
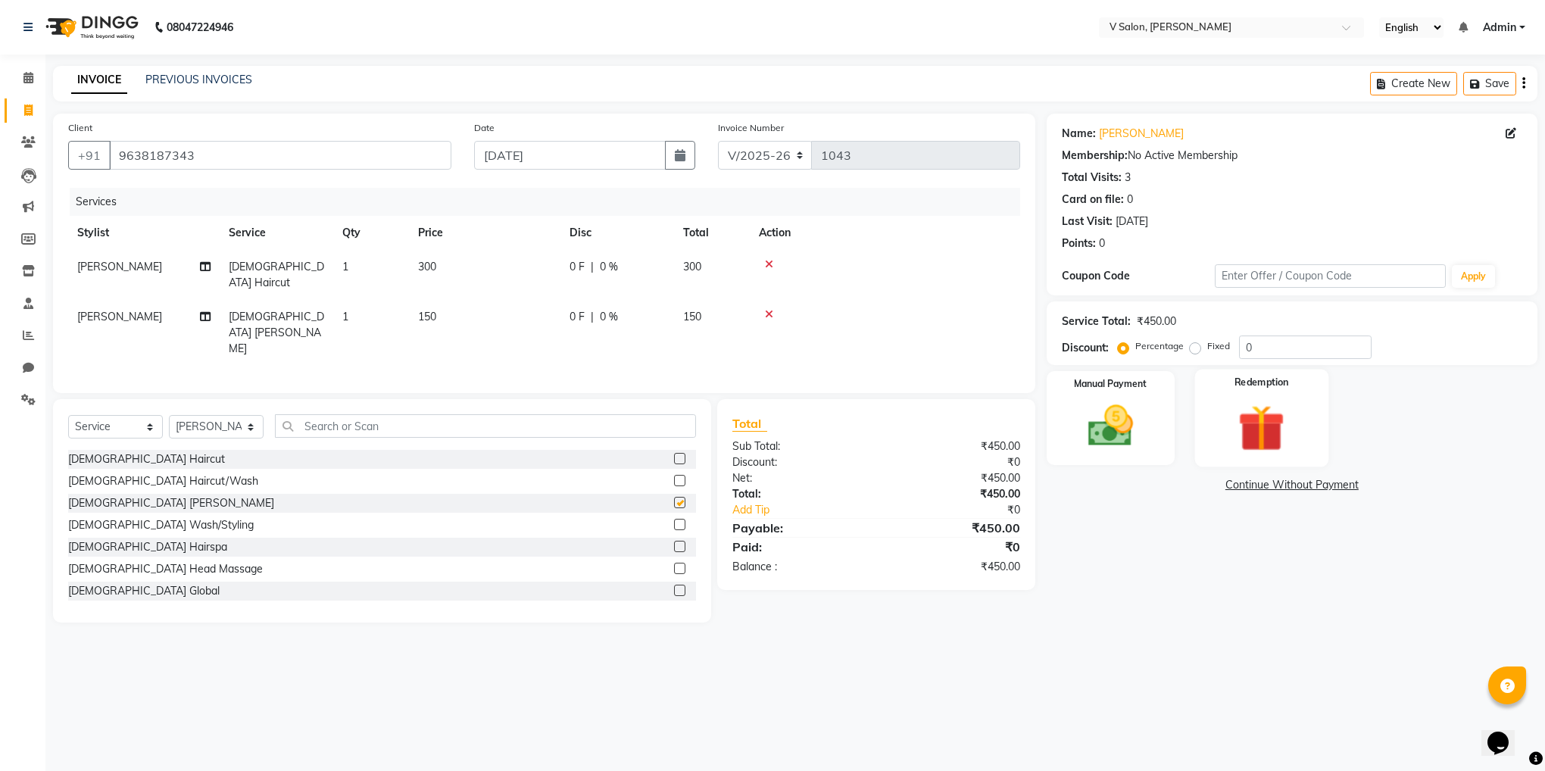
checkbox input "false"
click at [1134, 423] on img at bounding box center [1110, 426] width 76 height 55
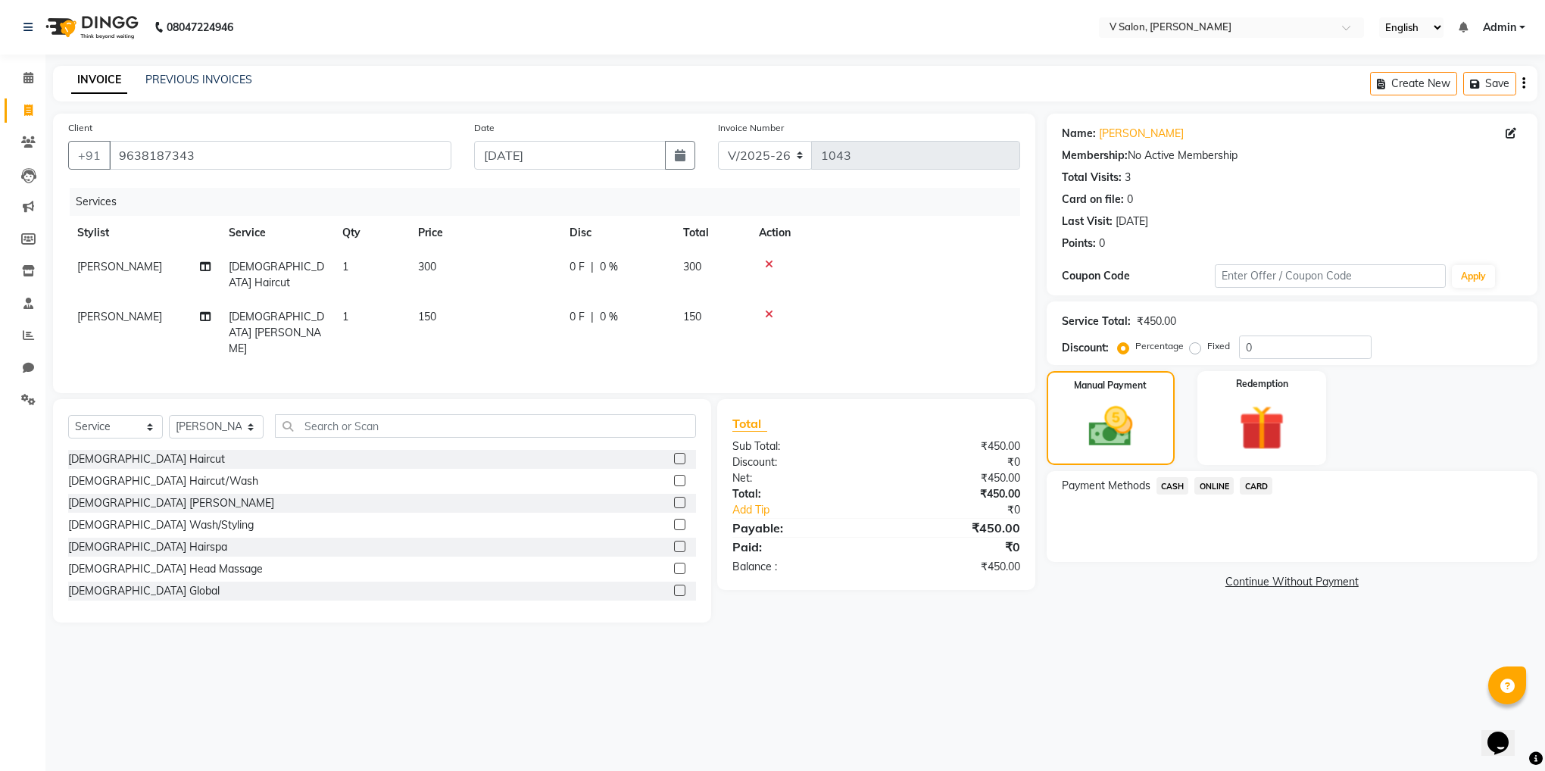
click at [1223, 491] on span "ONLINE" at bounding box center [1213, 485] width 39 height 17
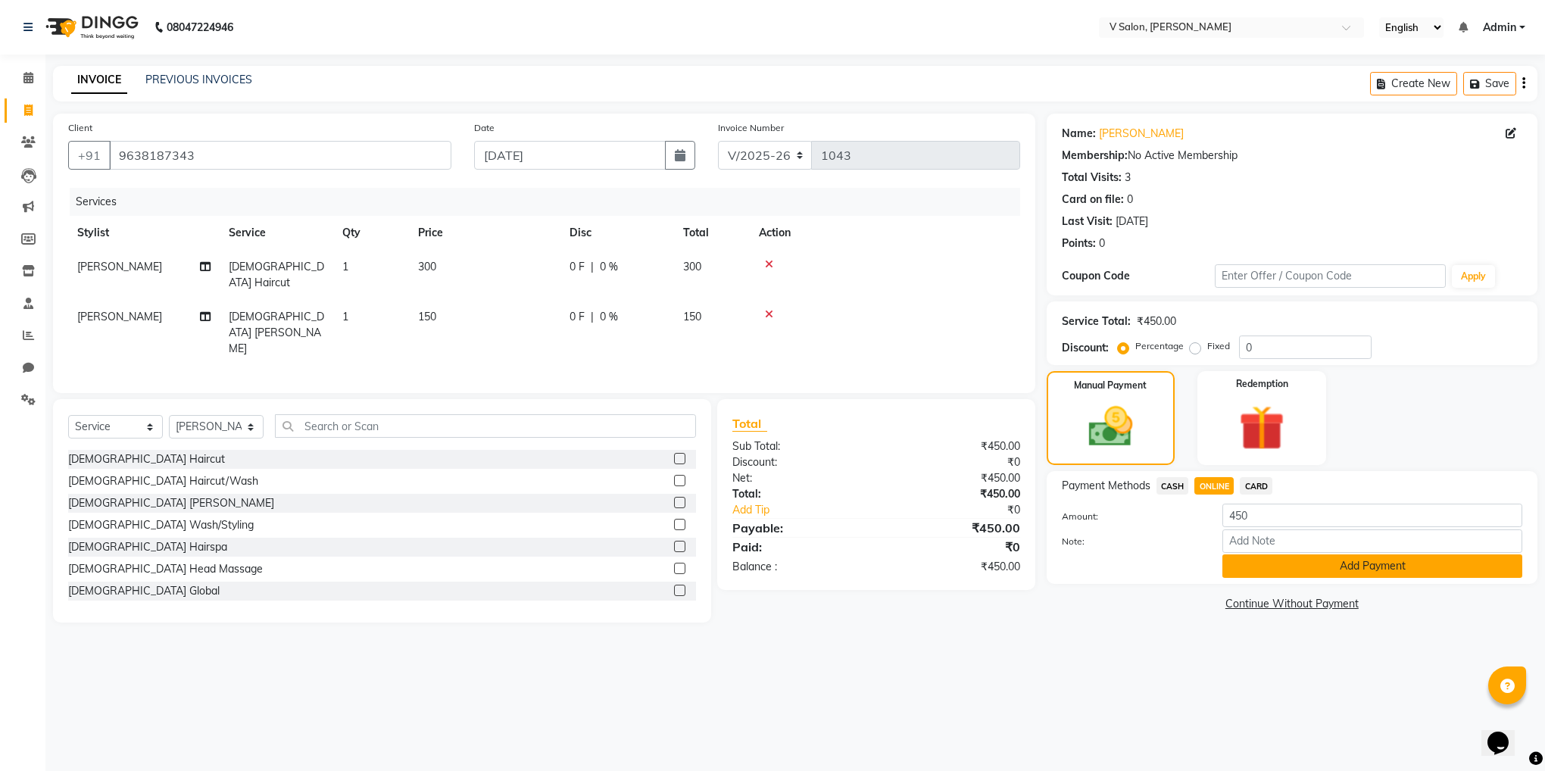
click at [1274, 564] on button "Add Payment" at bounding box center [1372, 565] width 300 height 23
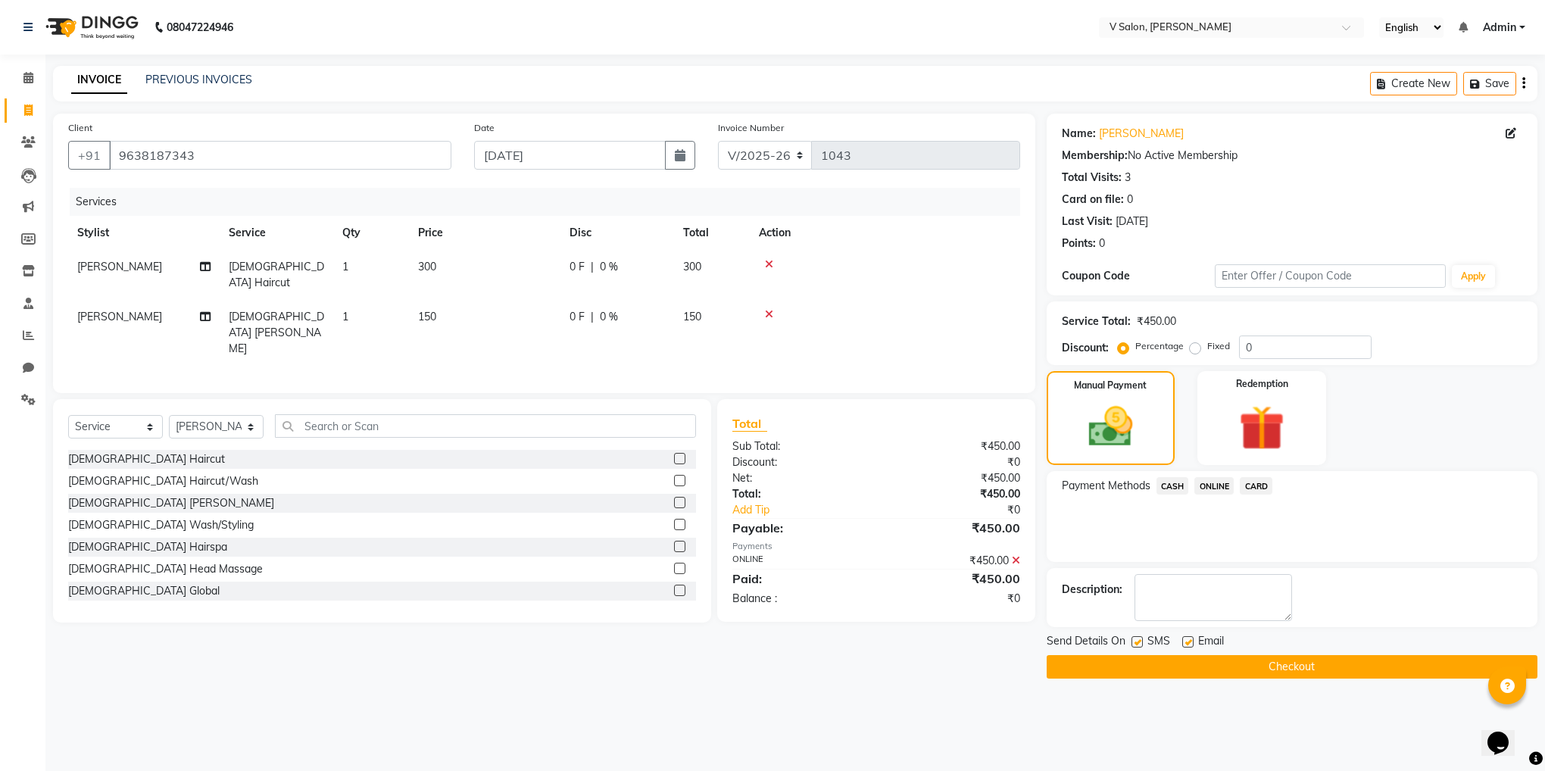
click at [1138, 639] on label at bounding box center [1136, 641] width 11 height 11
click at [1138, 639] on input "checkbox" at bounding box center [1136, 643] width 10 height 10
checkbox input "false"
click at [1184, 639] on label at bounding box center [1187, 641] width 11 height 11
click at [1184, 639] on input "checkbox" at bounding box center [1187, 643] width 10 height 10
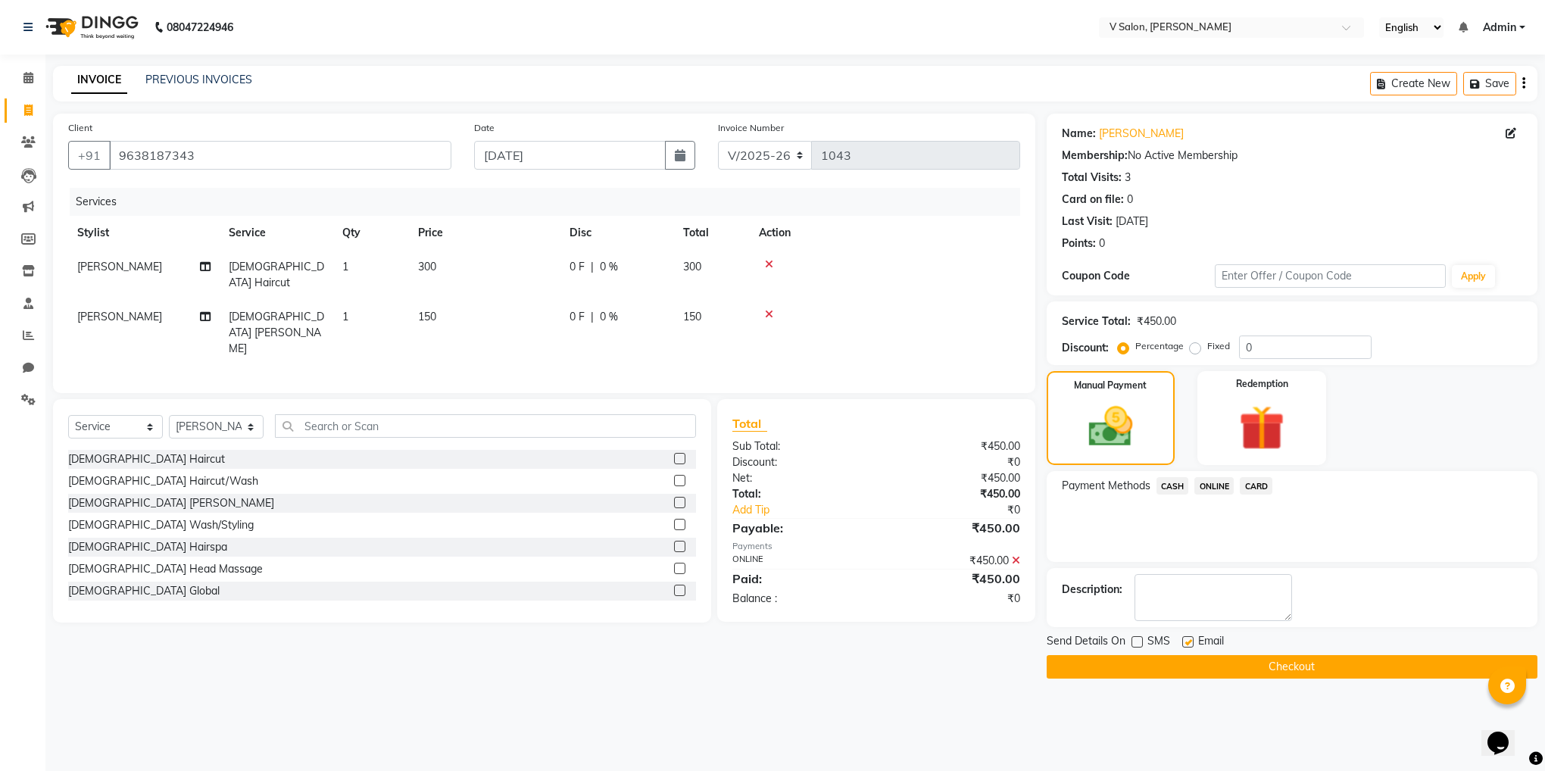
checkbox input "false"
click at [1225, 675] on button "Checkout" at bounding box center [1292, 666] width 491 height 23
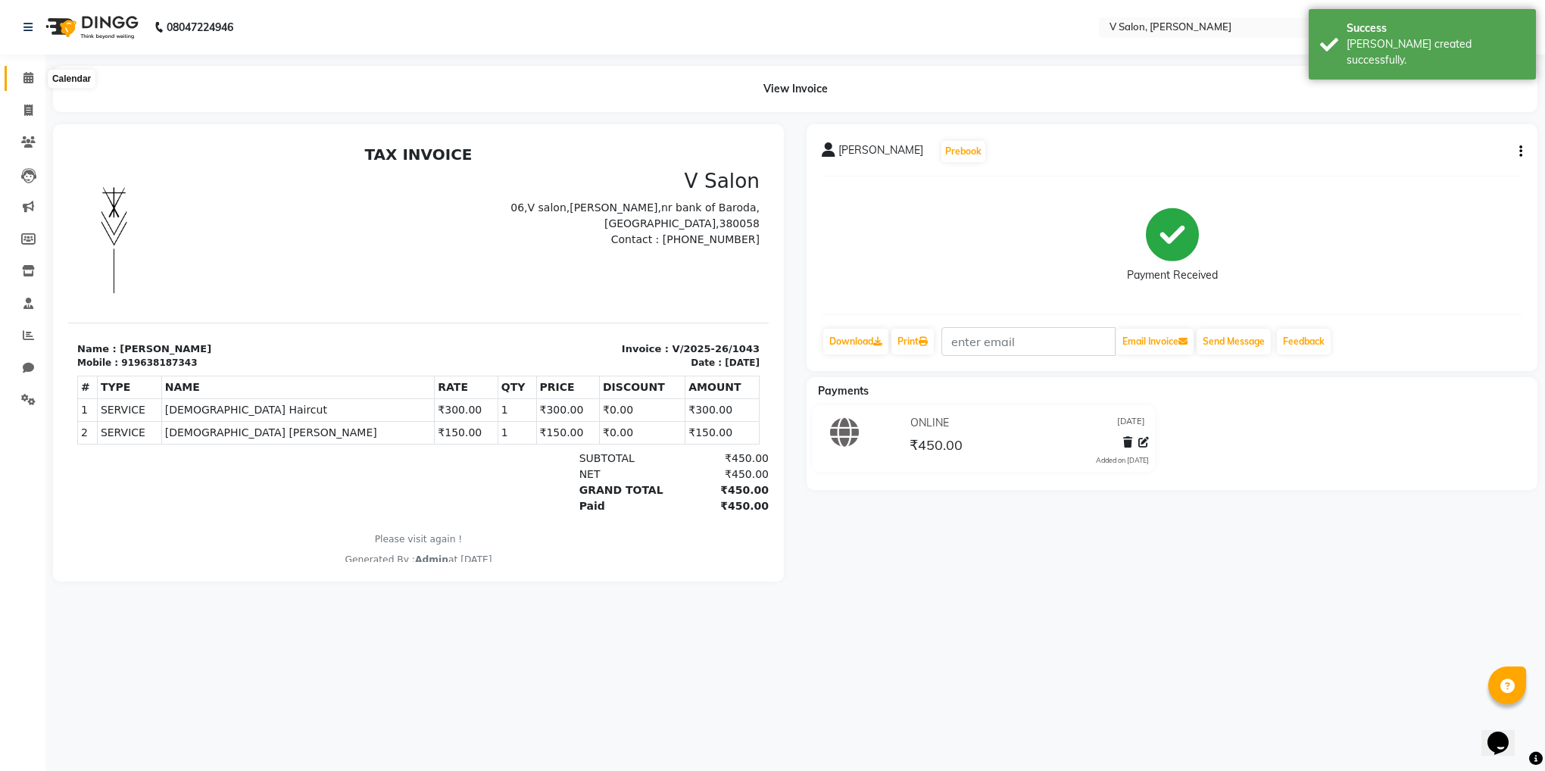
click at [35, 70] on span at bounding box center [28, 78] width 27 height 17
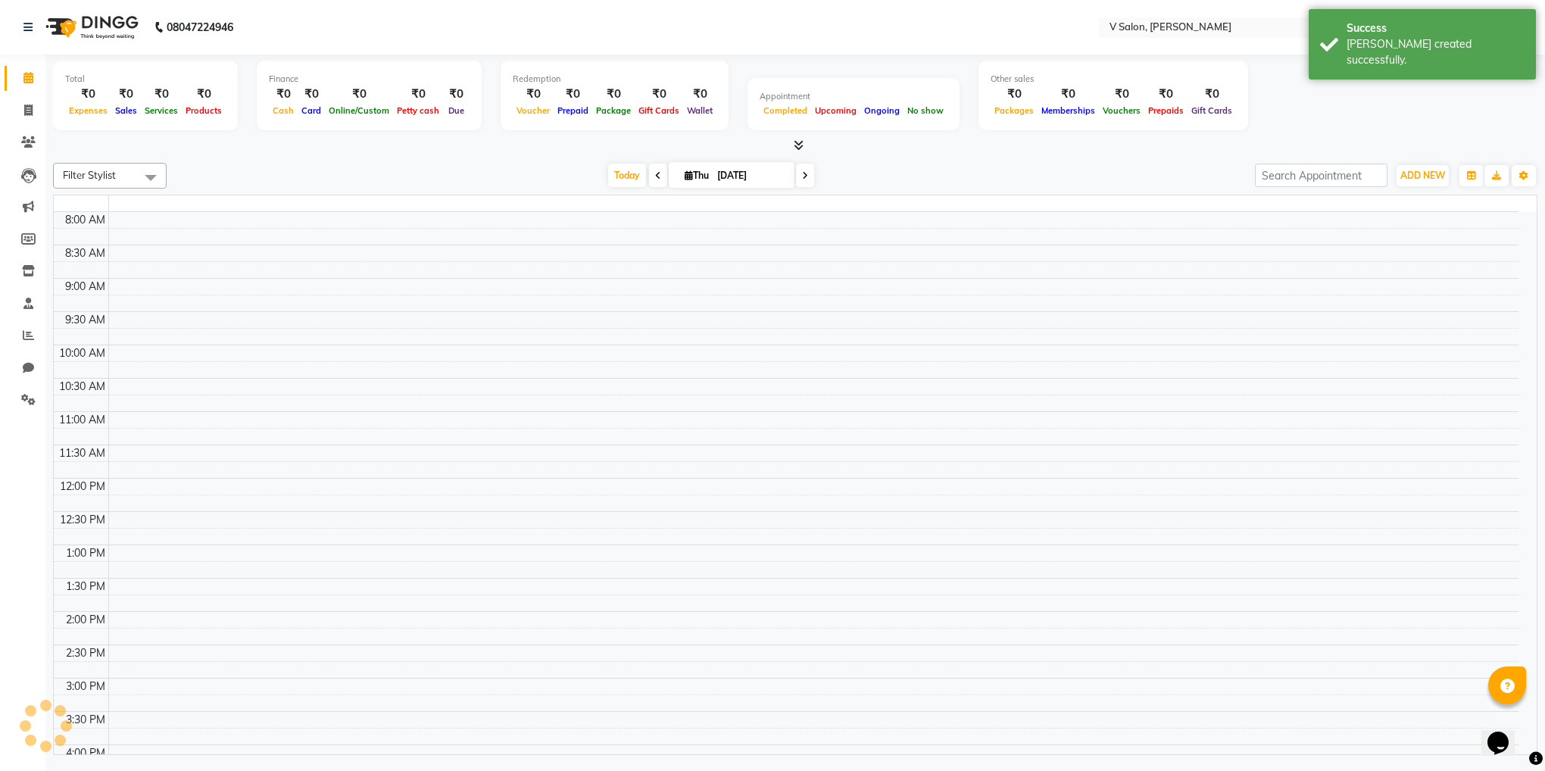
scroll to position [550, 0]
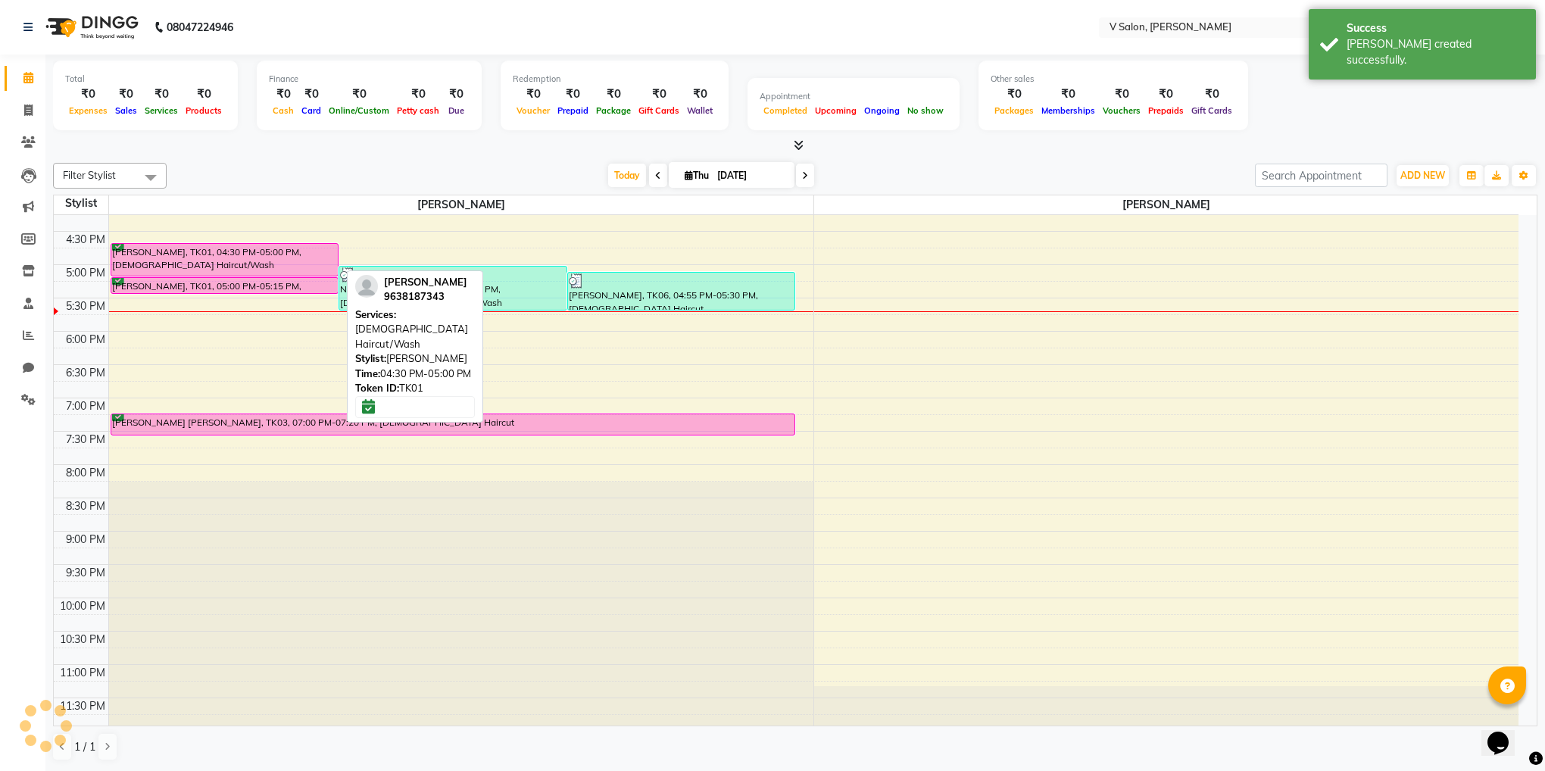
click at [217, 248] on div "[PERSON_NAME], TK01, 04:30 PM-05:00 PM, [DEMOGRAPHIC_DATA] Haircut/Wash" at bounding box center [224, 260] width 227 height 32
select select "6"
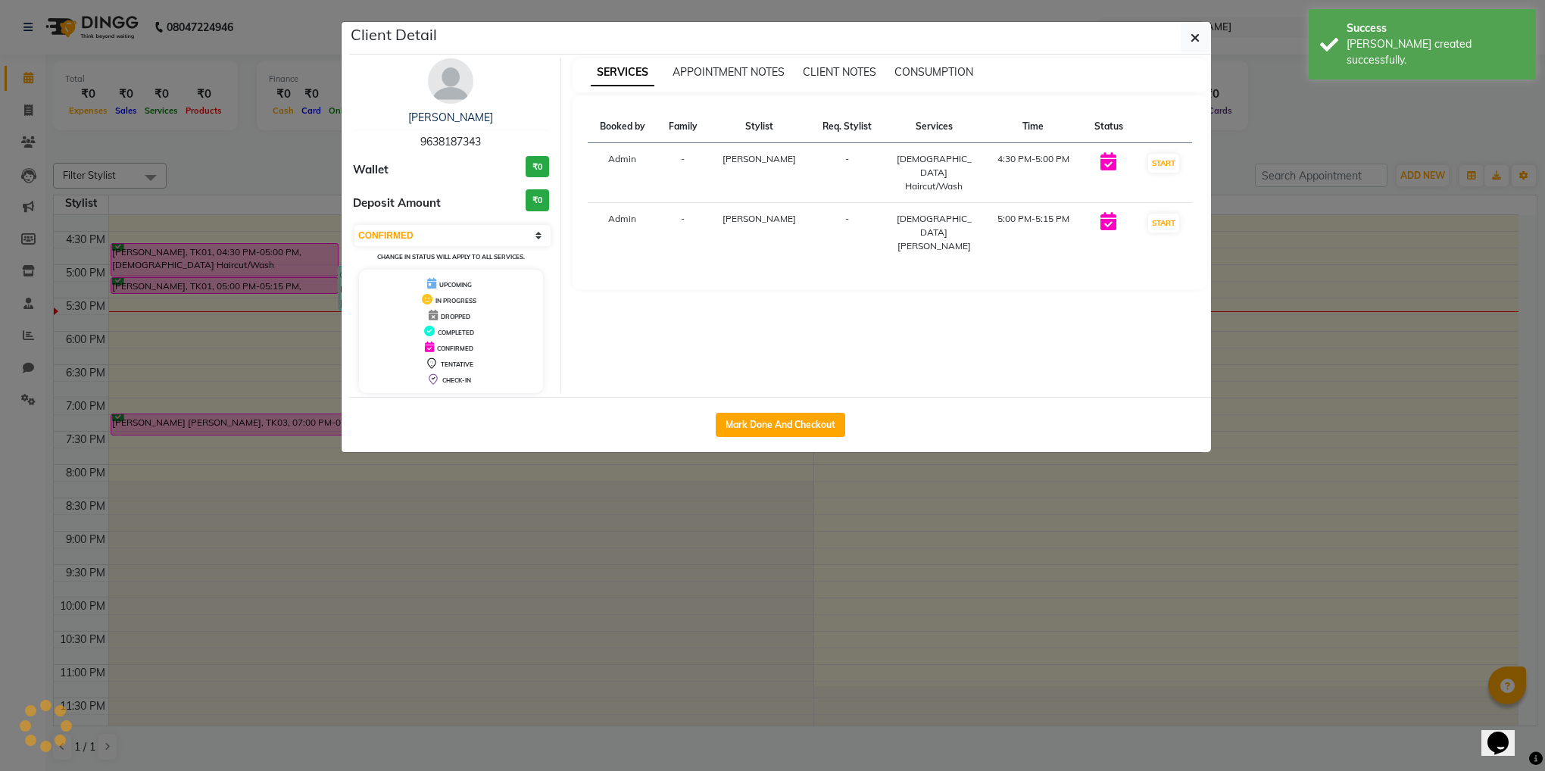
click at [1178, 37] on div "Client Detail" at bounding box center [780, 38] width 862 height 33
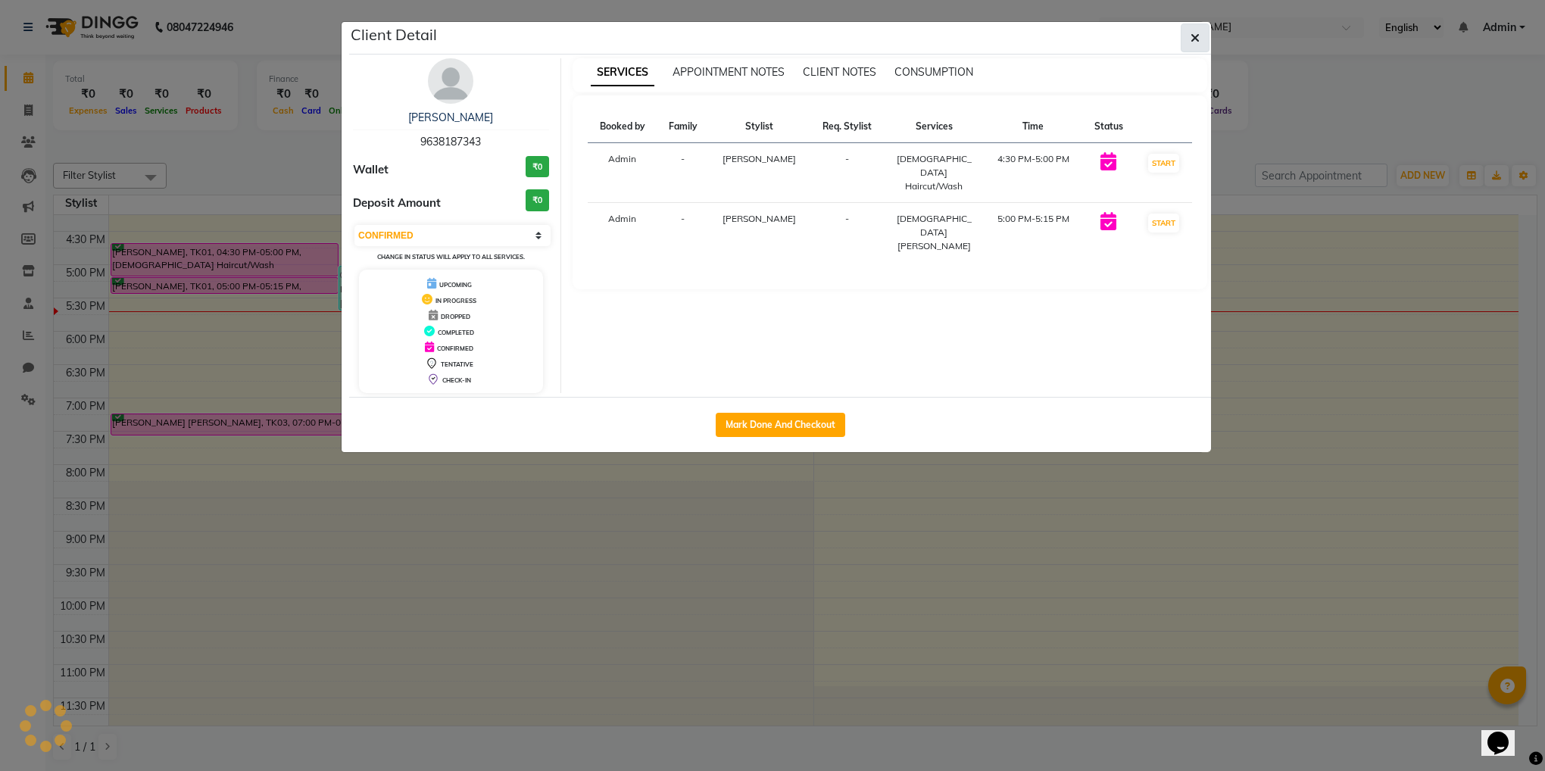
click at [1204, 36] on button "button" at bounding box center [1195, 37] width 29 height 29
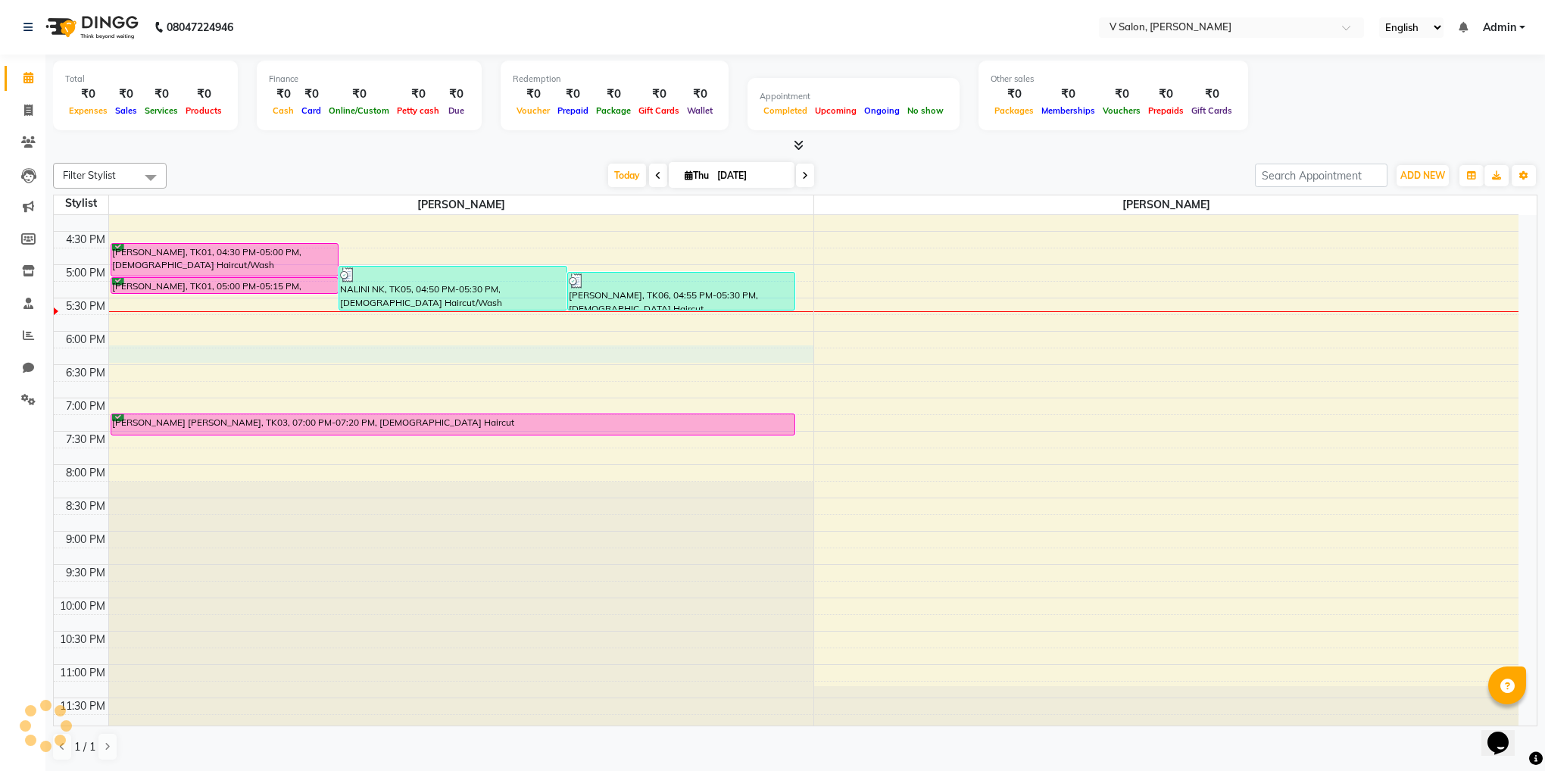
click at [166, 357] on div "8:00 AM 8:30 AM 9:00 AM 9:30 AM 10:00 AM 10:30 AM 11:00 AM 11:30 AM 12:00 PM 12…" at bounding box center [786, 197] width 1465 height 1065
select select "81550"
select select "tentative"
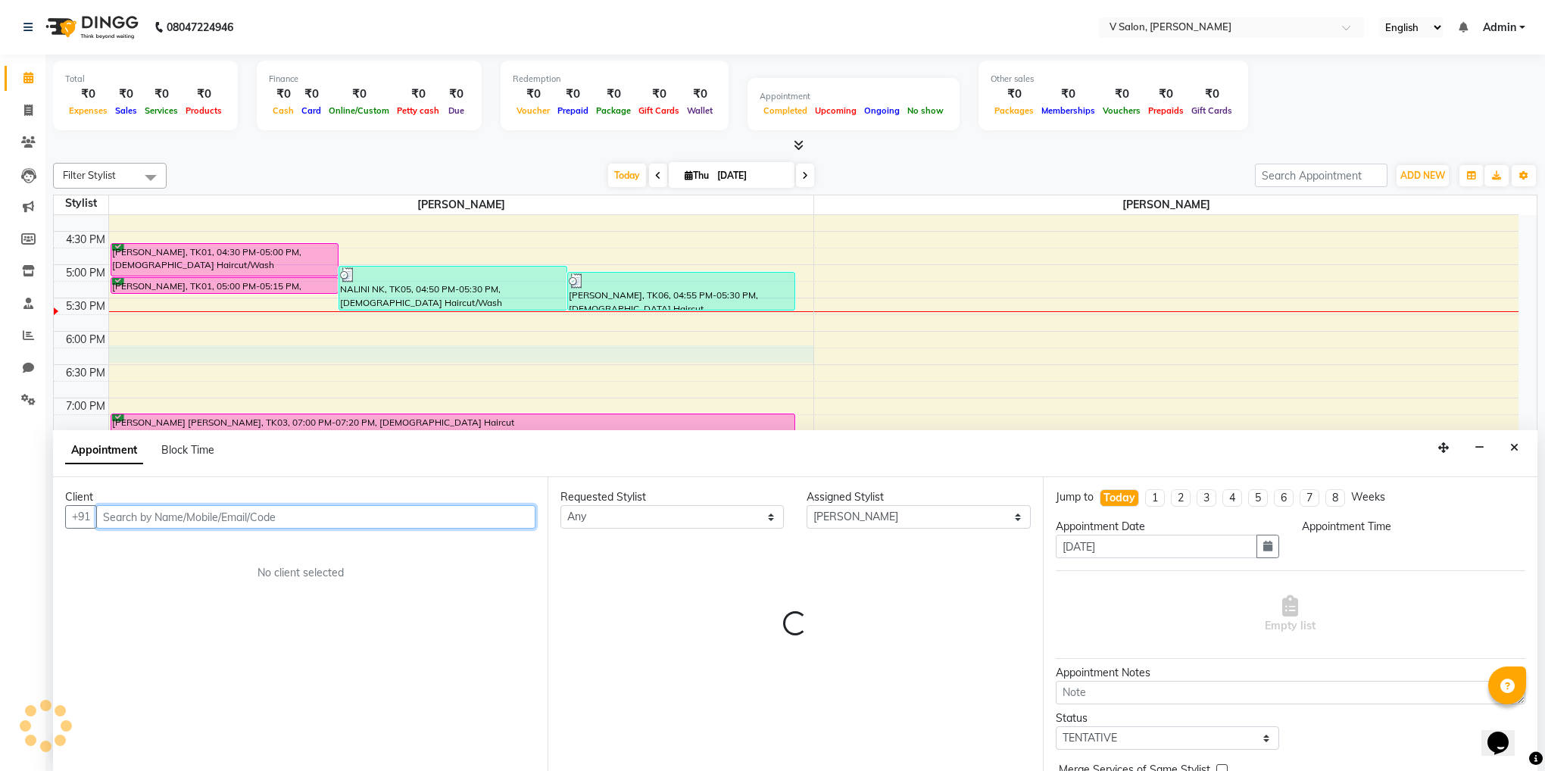
select select "1080"
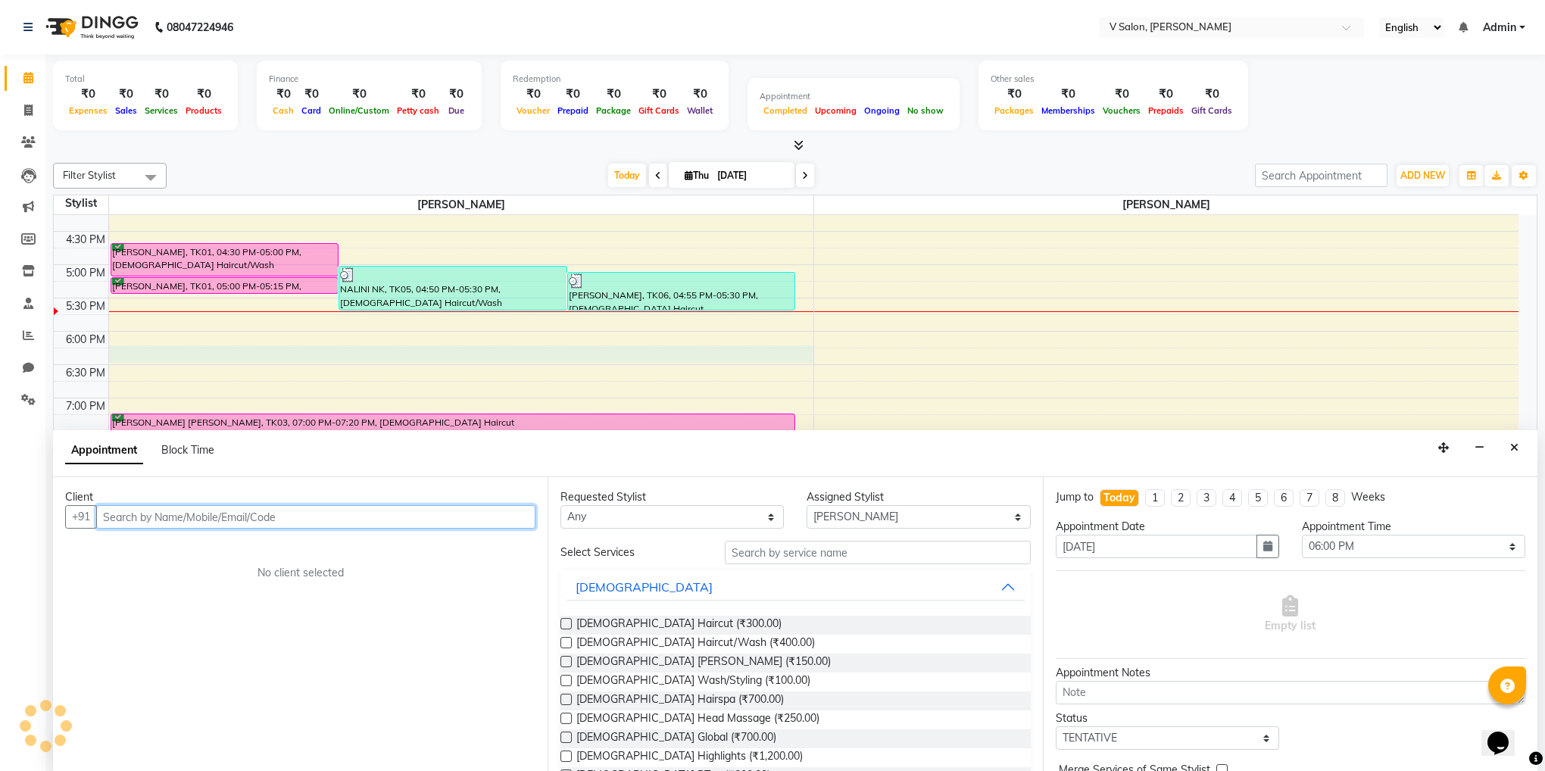
click at [264, 512] on input "text" at bounding box center [315, 516] width 439 height 23
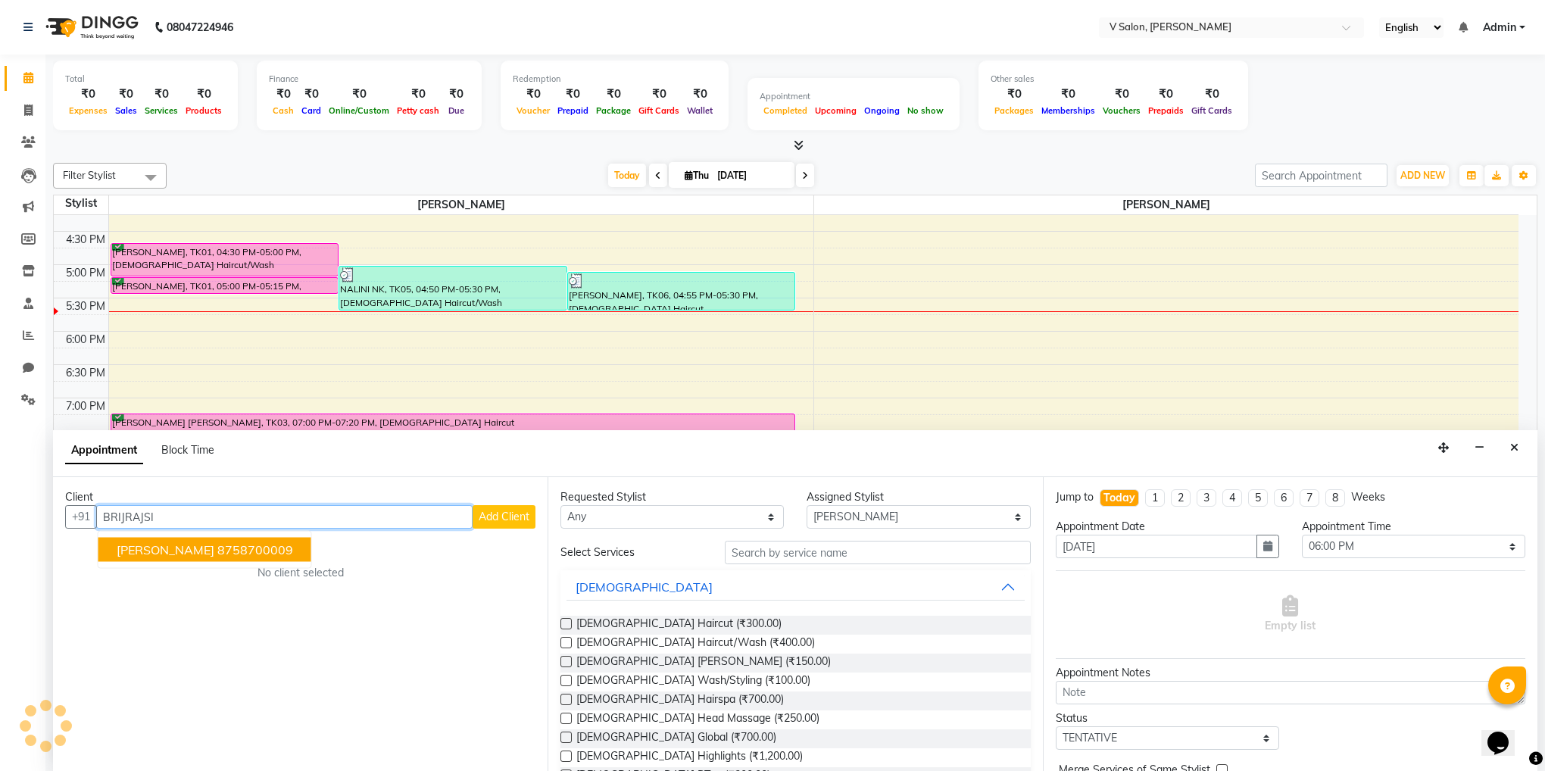
drag, startPoint x: 245, startPoint y: 569, endPoint x: 255, endPoint y: 543, distance: 27.6
click at [255, 543] on ngb-typeahead-window "[PERSON_NAME] 8758700009" at bounding box center [205, 550] width 214 height 38
click at [255, 543] on ngb-highlight "8758700009" at bounding box center [255, 549] width 76 height 15
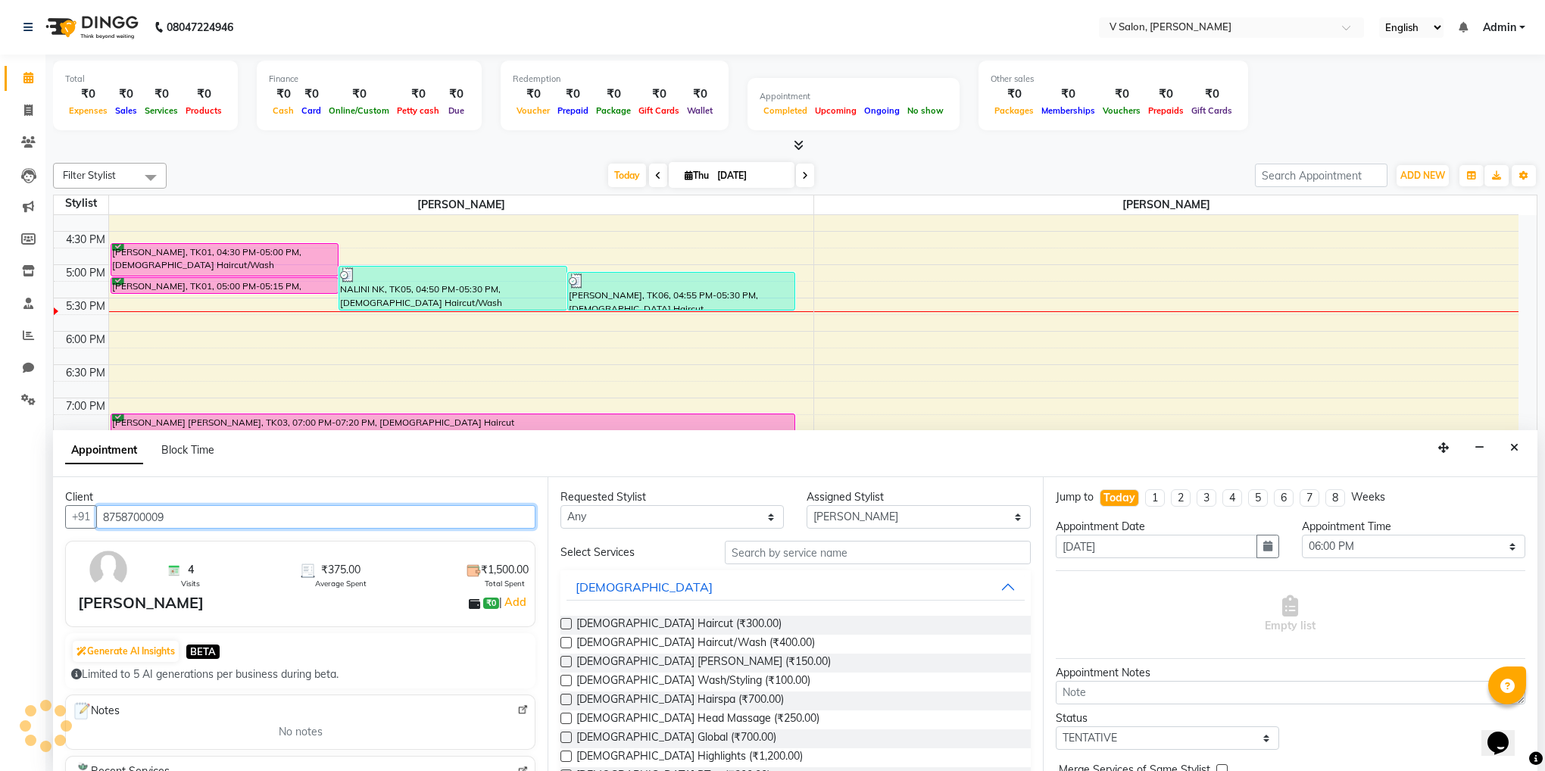
type input "8758700009"
click at [563, 625] on label at bounding box center [565, 623] width 11 height 11
click at [563, 625] on input "checkbox" at bounding box center [565, 625] width 10 height 10
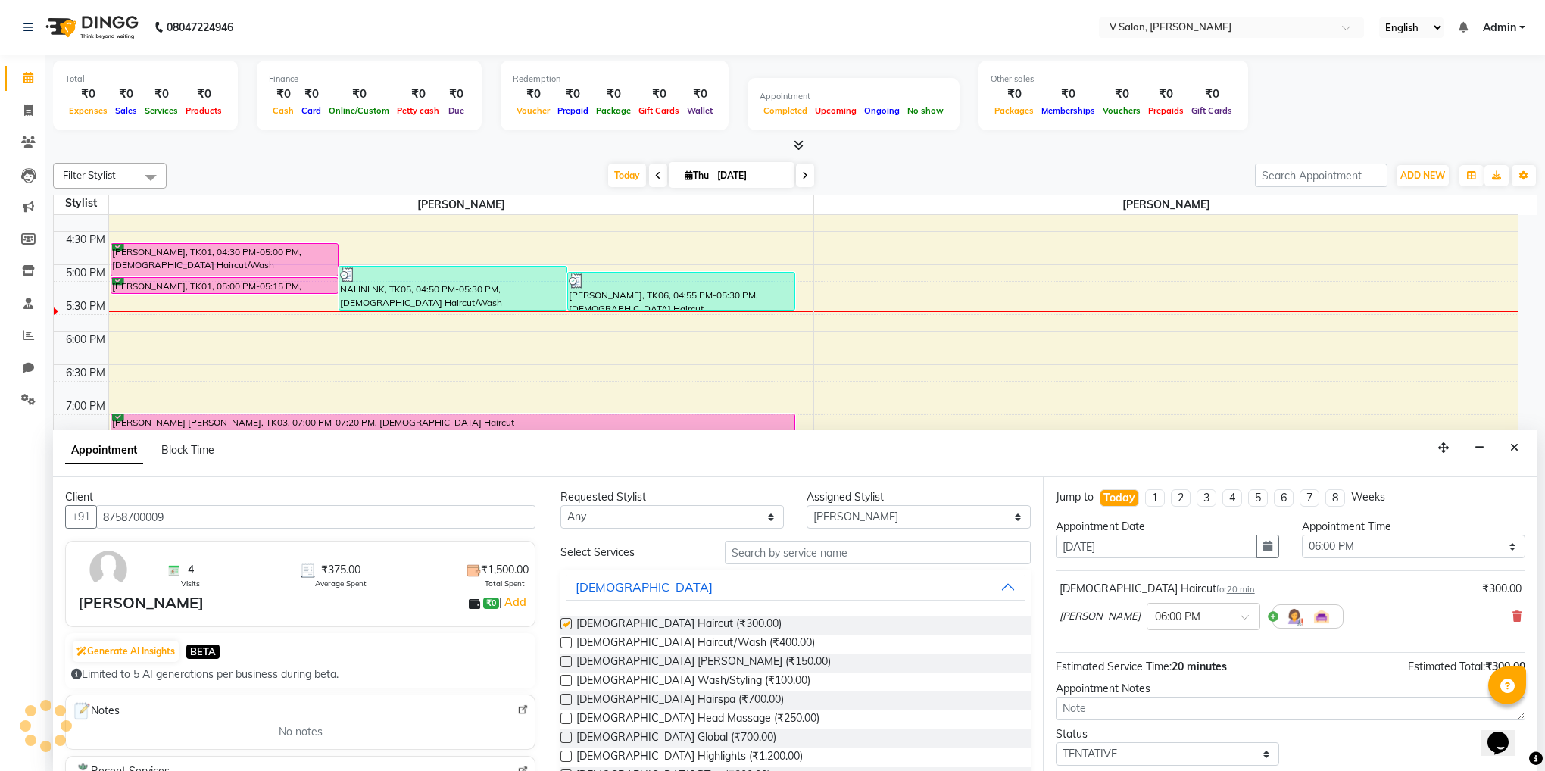
checkbox input "false"
click at [566, 666] on label at bounding box center [565, 661] width 11 height 11
click at [566, 666] on input "checkbox" at bounding box center [565, 663] width 10 height 10
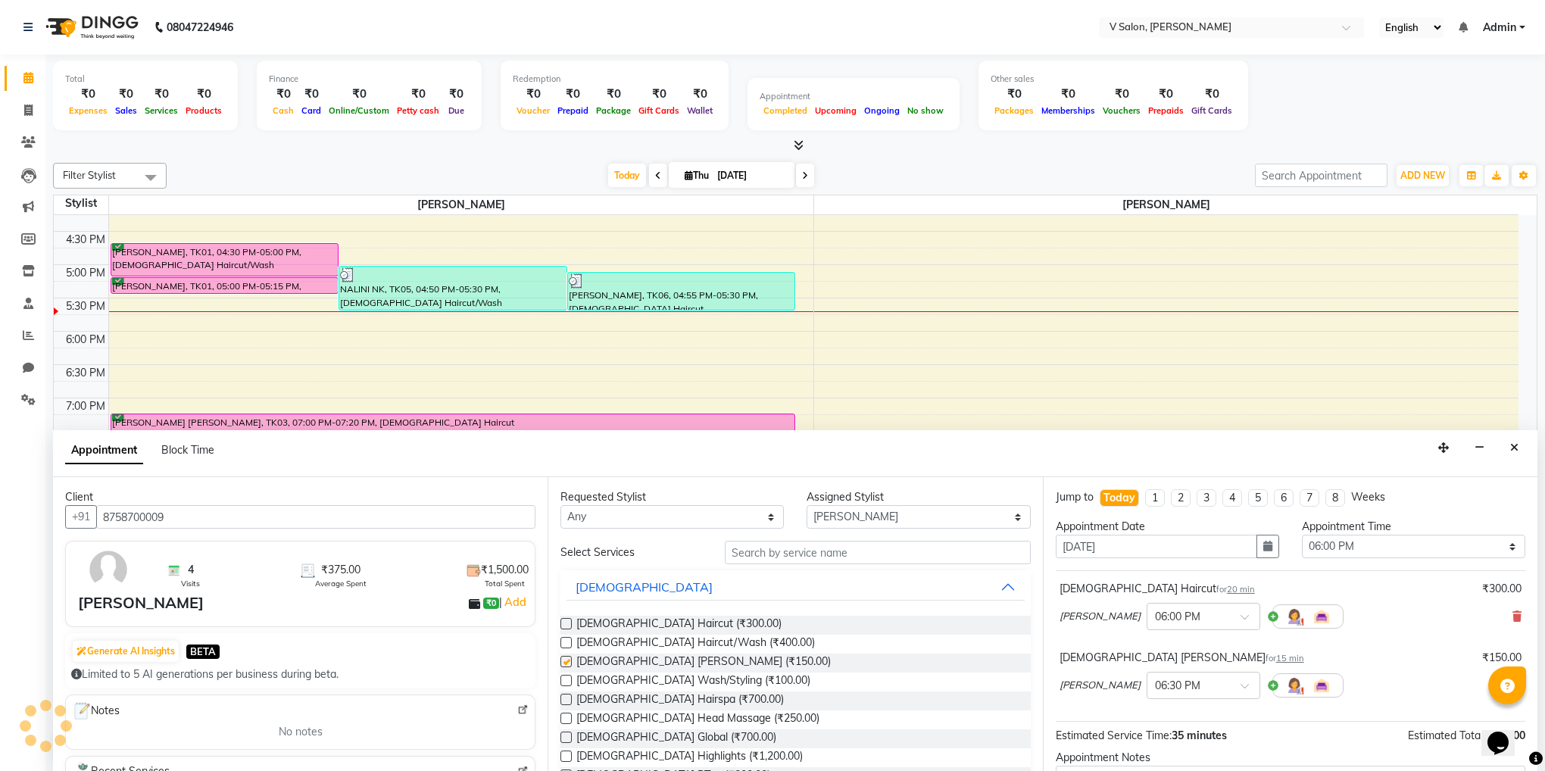
checkbox input "false"
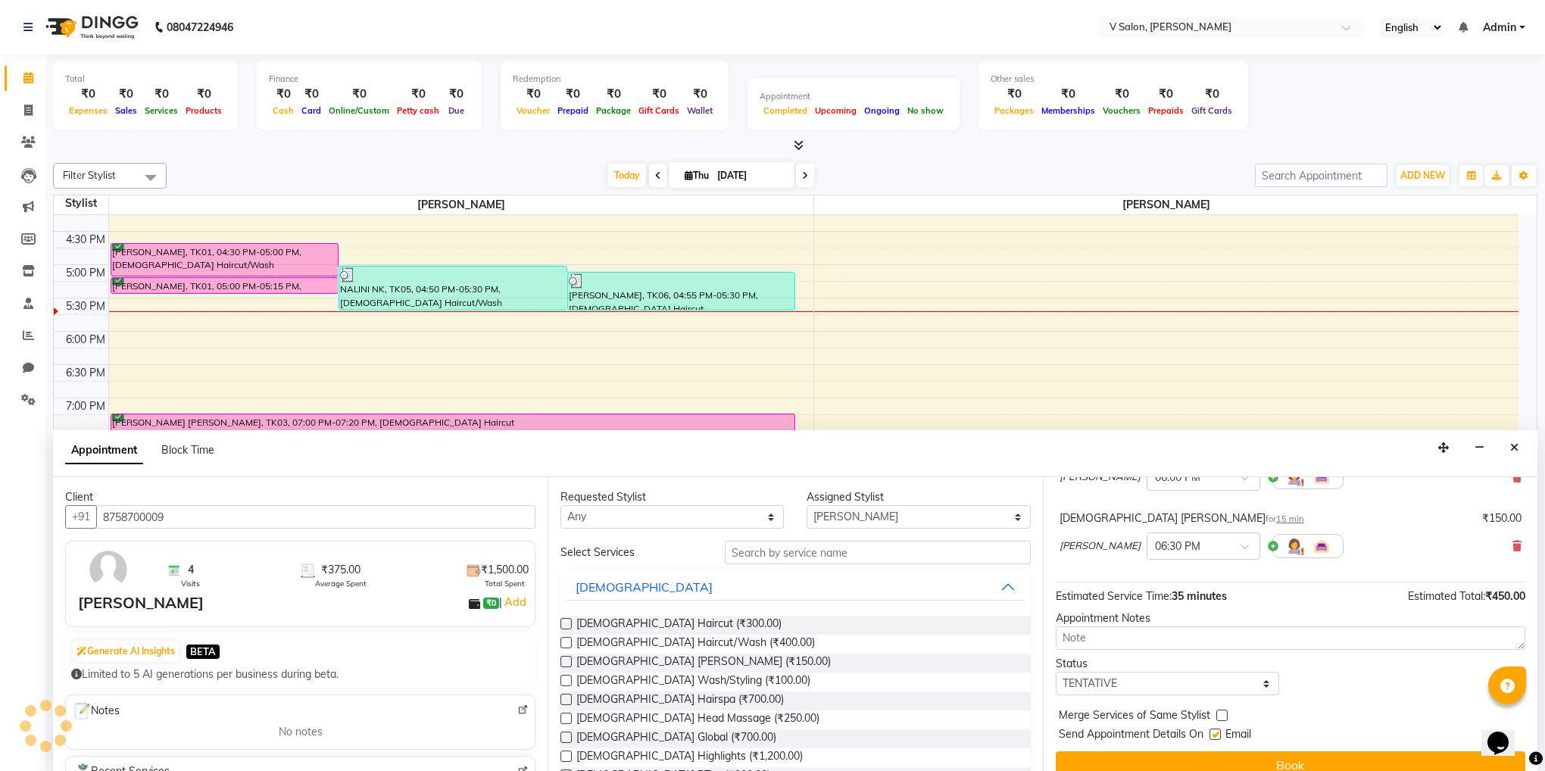
scroll to position [142, 0]
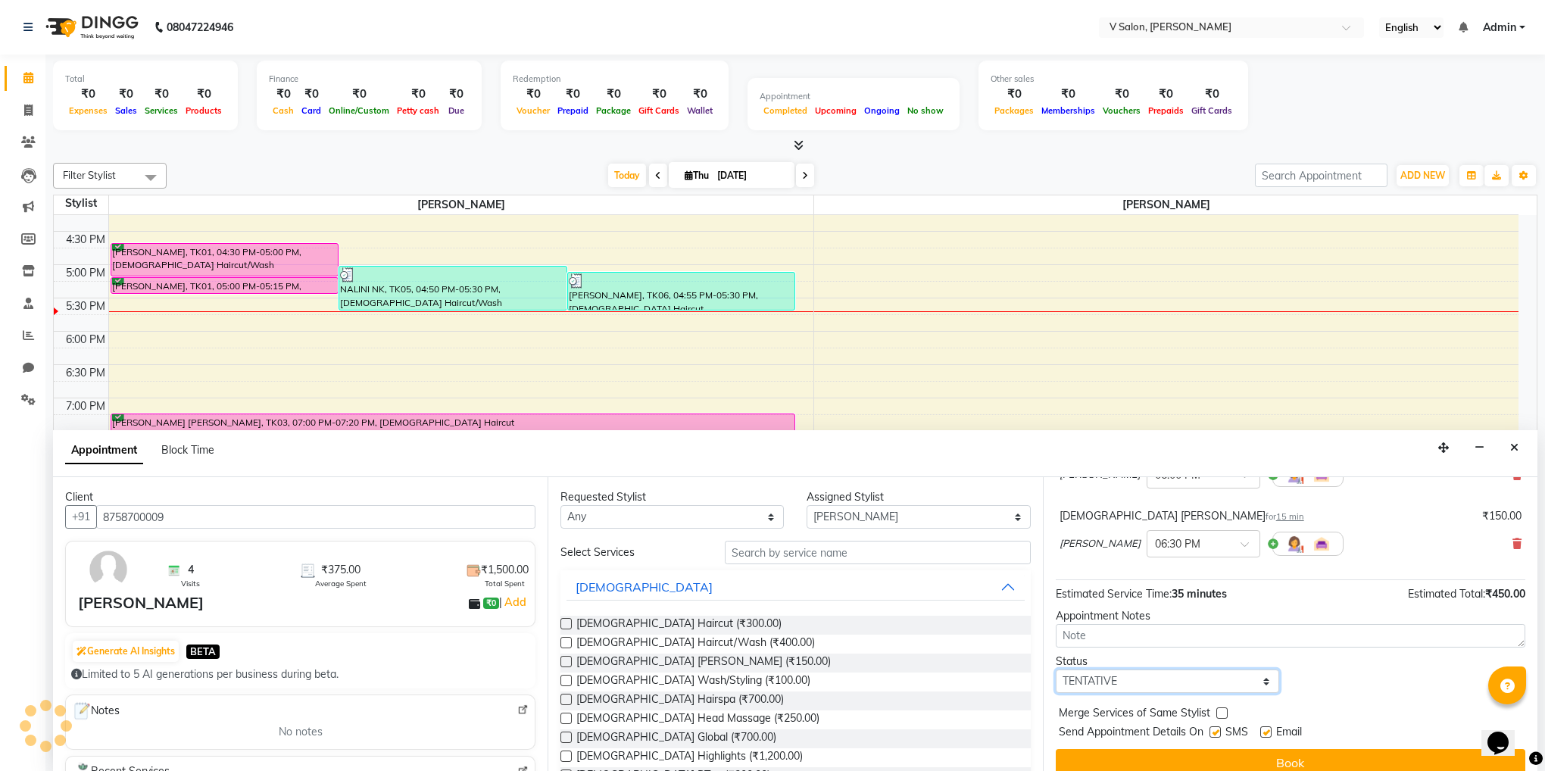
click at [1156, 680] on select "Select TENTATIVE CONFIRM CHECK-IN UPCOMING" at bounding box center [1167, 680] width 223 height 23
select select "confirm booking"
click at [1056, 672] on select "Select TENTATIVE CONFIRM CHECK-IN UPCOMING" at bounding box center [1167, 680] width 223 height 23
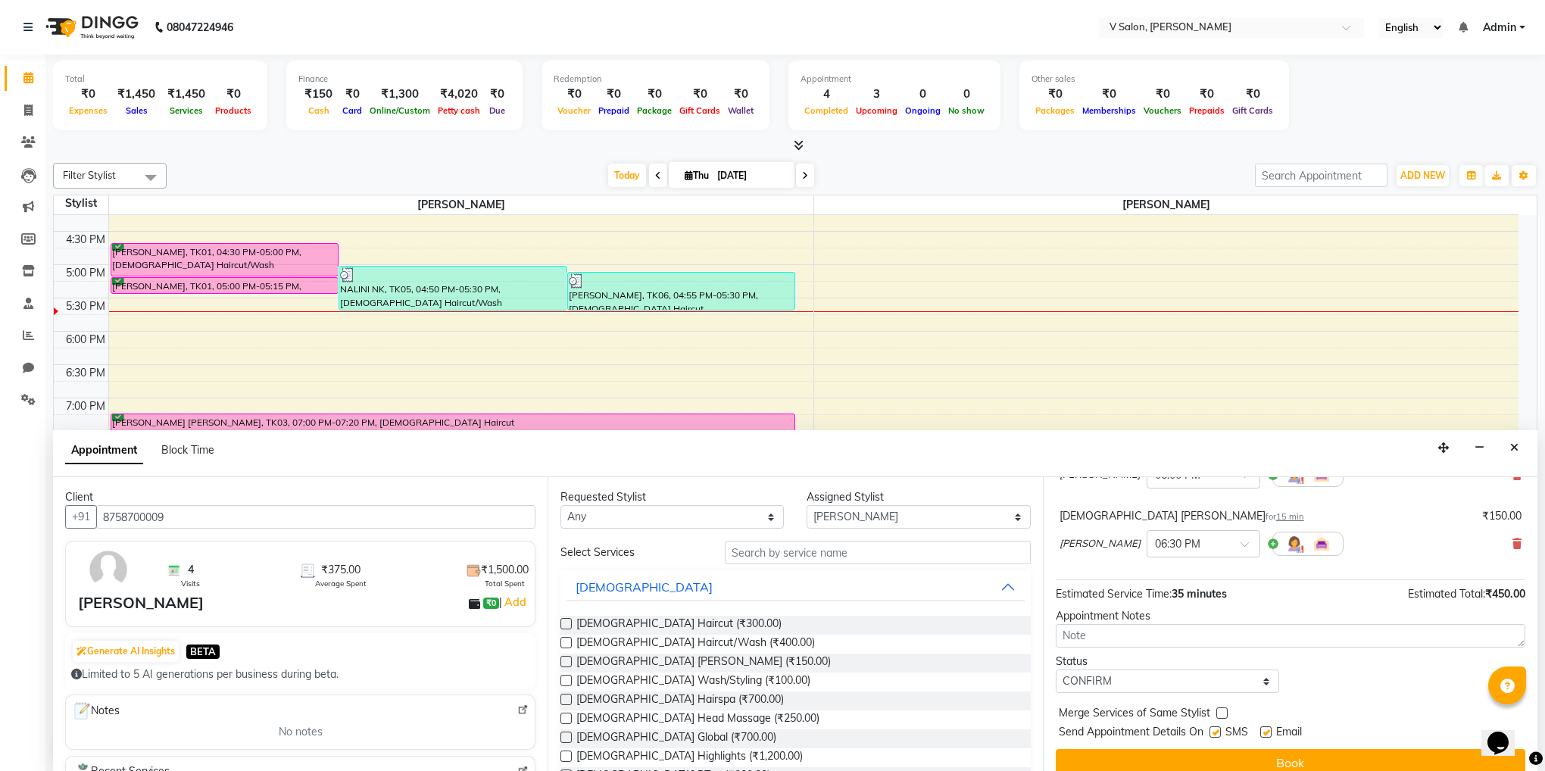
click at [1214, 732] on label at bounding box center [1214, 731] width 11 height 11
click at [1214, 732] on input "checkbox" at bounding box center [1214, 733] width 10 height 10
checkbox input "false"
click at [1262, 732] on label at bounding box center [1265, 731] width 11 height 11
click at [1262, 732] on input "checkbox" at bounding box center [1265, 733] width 10 height 10
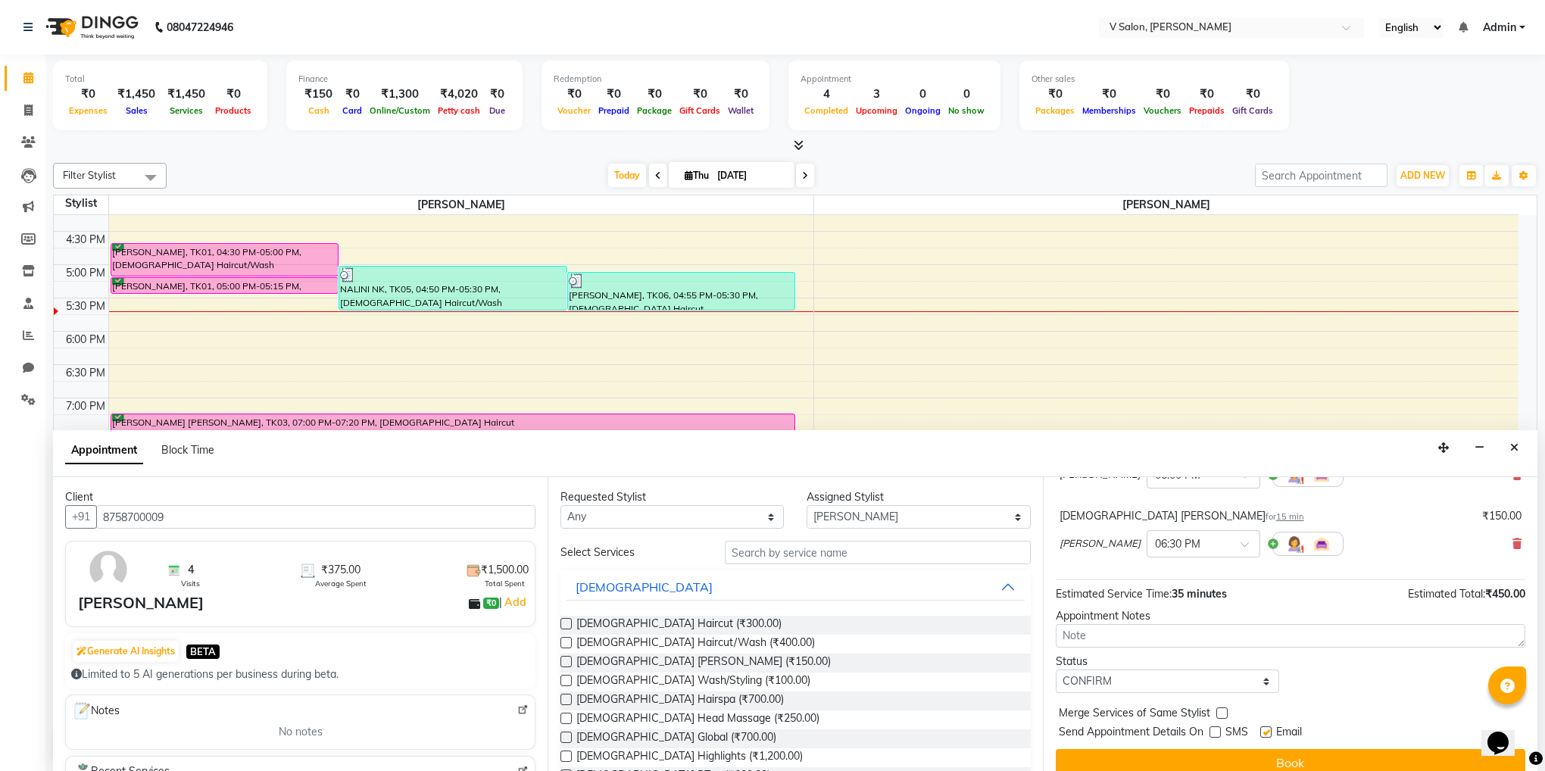
checkbox input "false"
click at [1278, 761] on button "Book" at bounding box center [1291, 762] width 470 height 27
